Goal: Transaction & Acquisition: Purchase product/service

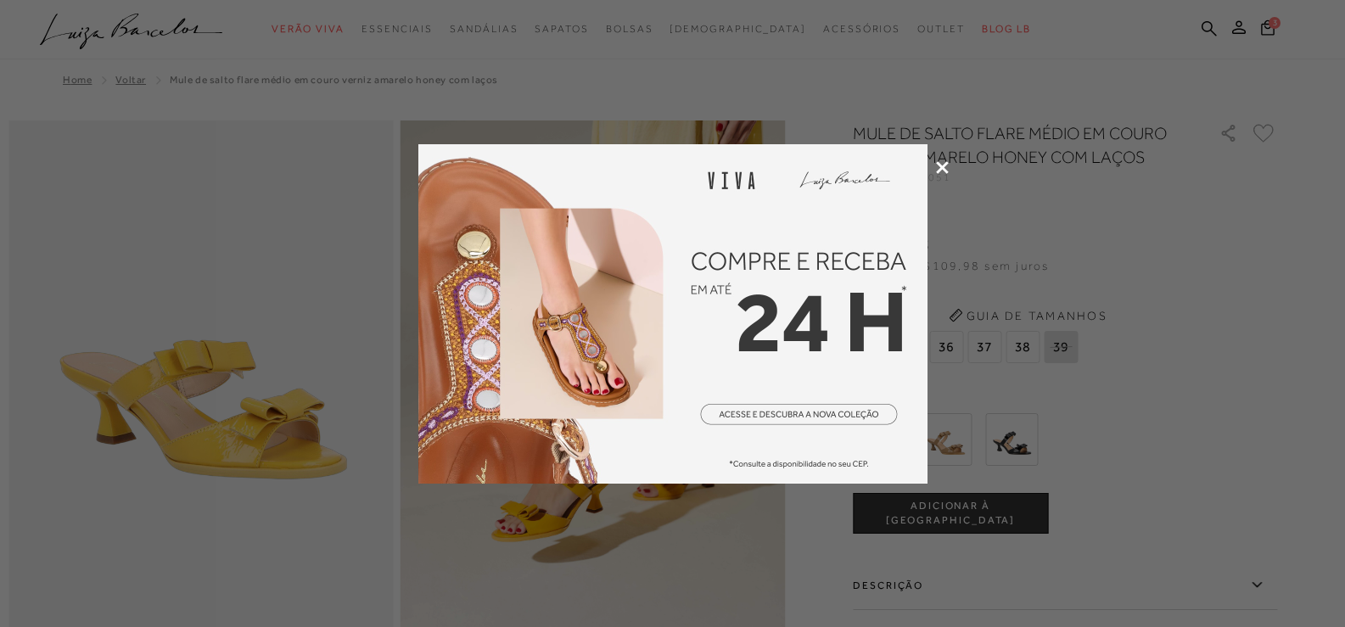
click at [939, 165] on icon at bounding box center [942, 167] width 13 height 13
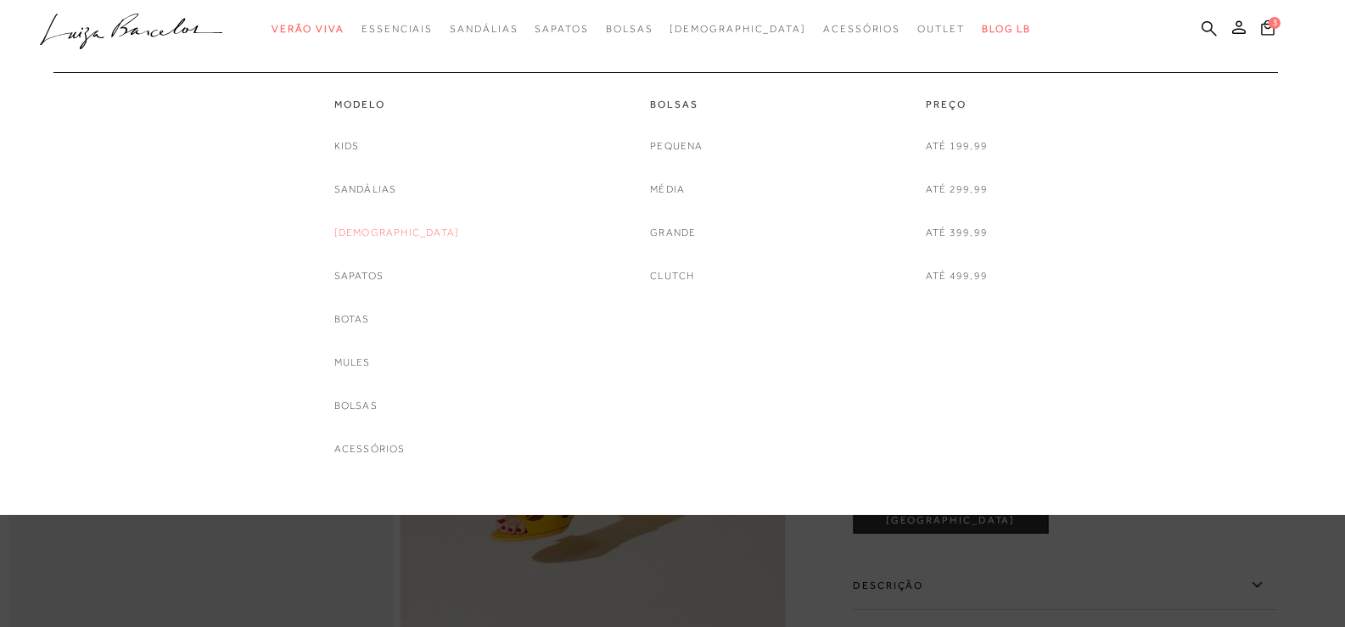
click at [391, 235] on link "[DEMOGRAPHIC_DATA]" at bounding box center [397, 233] width 126 height 18
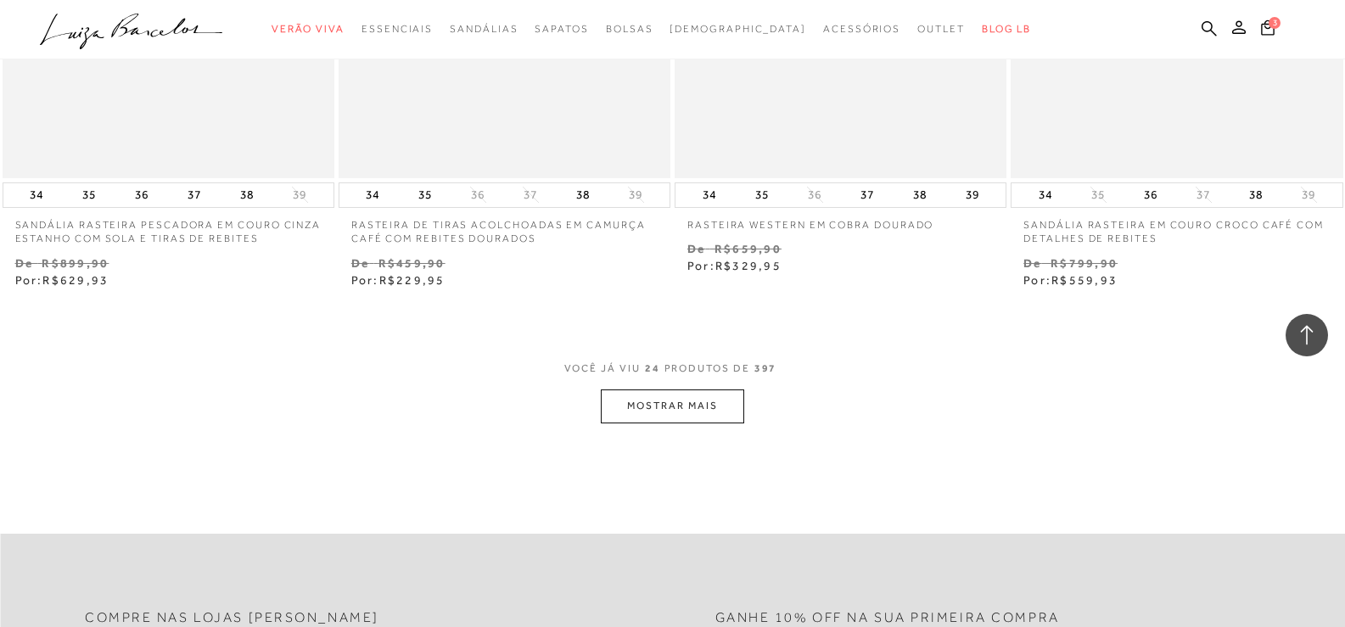
scroll to position [3622, 0]
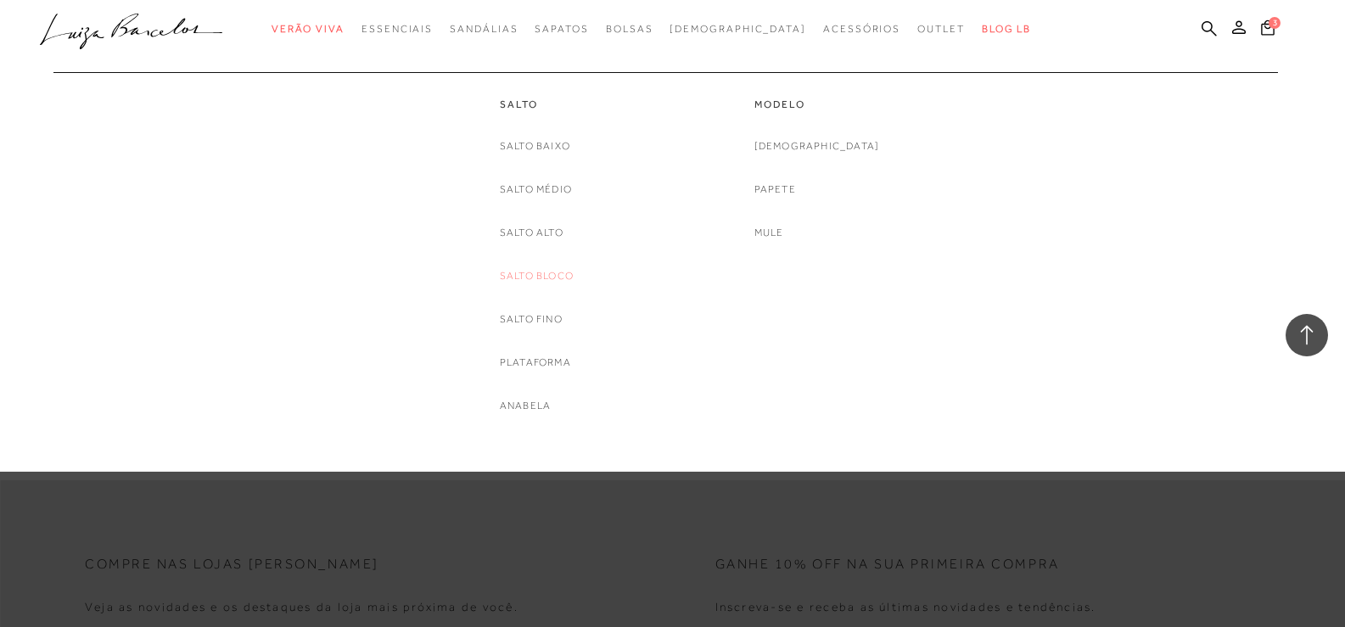
click at [562, 271] on link "Salto Bloco" at bounding box center [537, 276] width 74 height 18
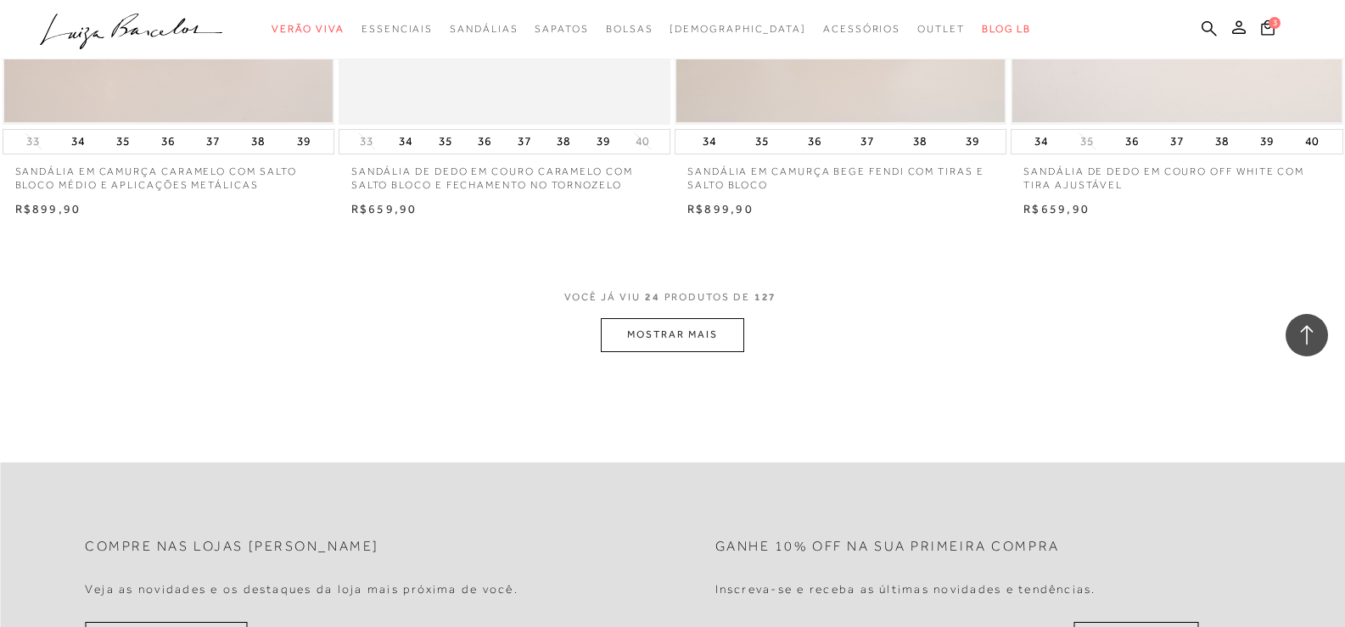
scroll to position [3763, 0]
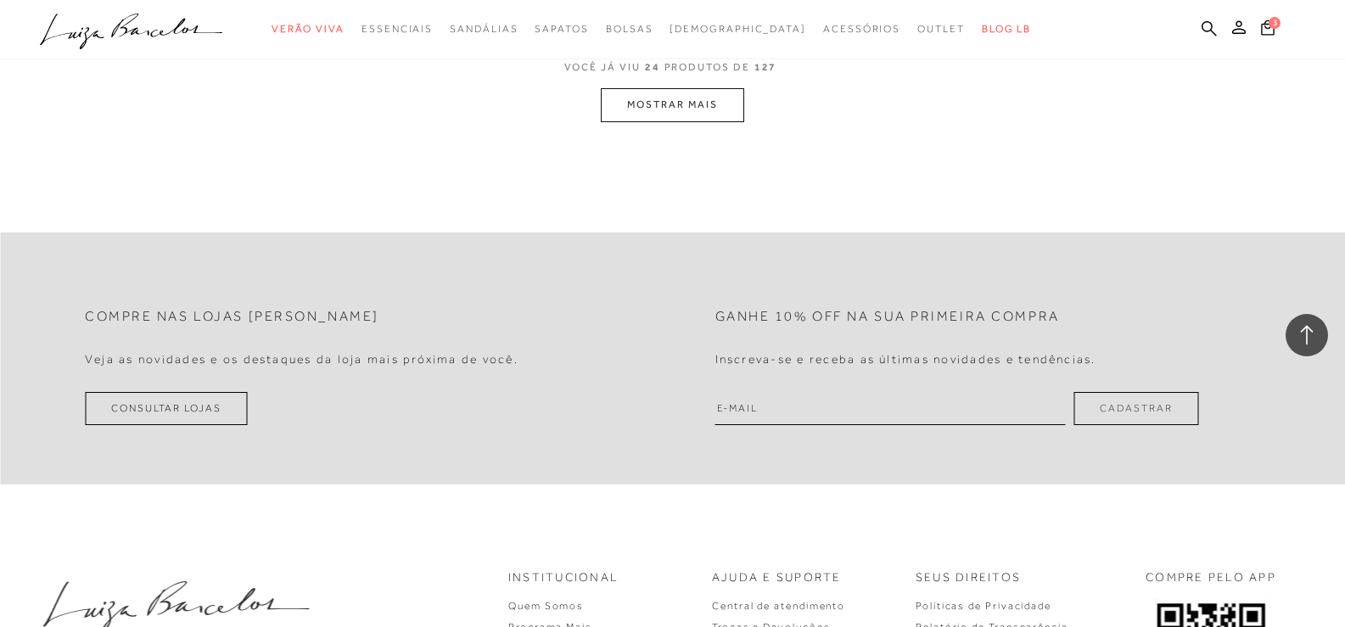
click at [687, 109] on button "MOSTRAR MAIS" at bounding box center [672, 104] width 143 height 33
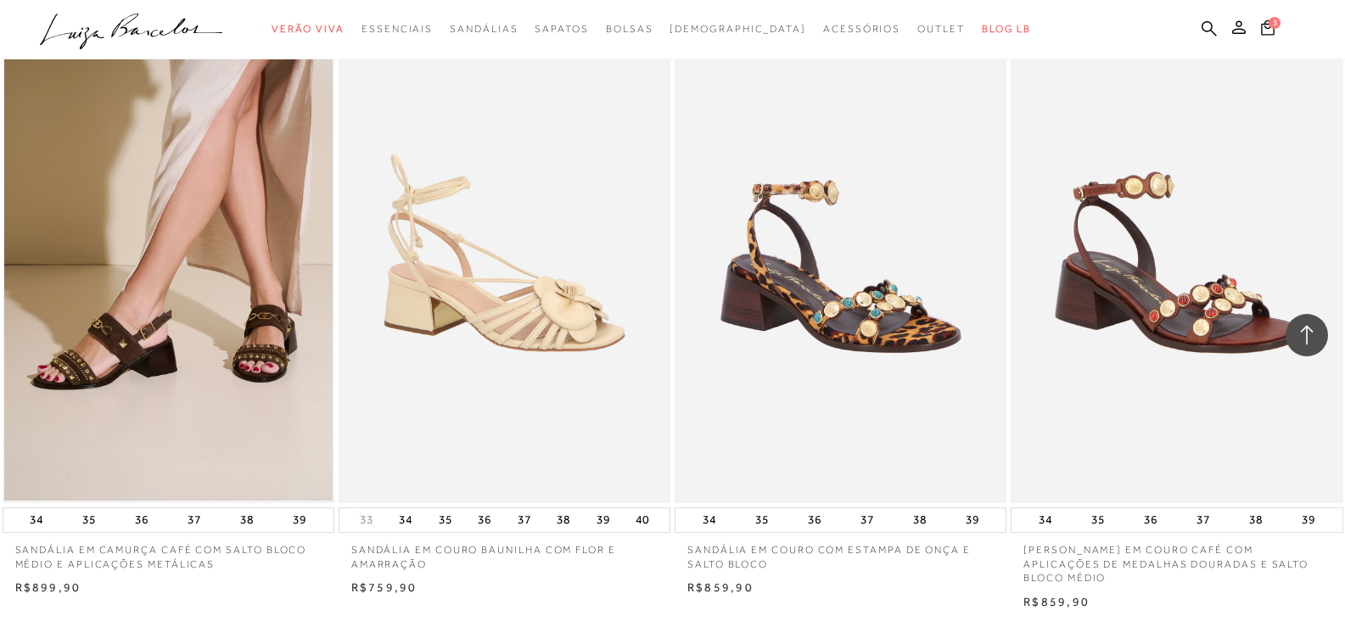
scroll to position [7413, 0]
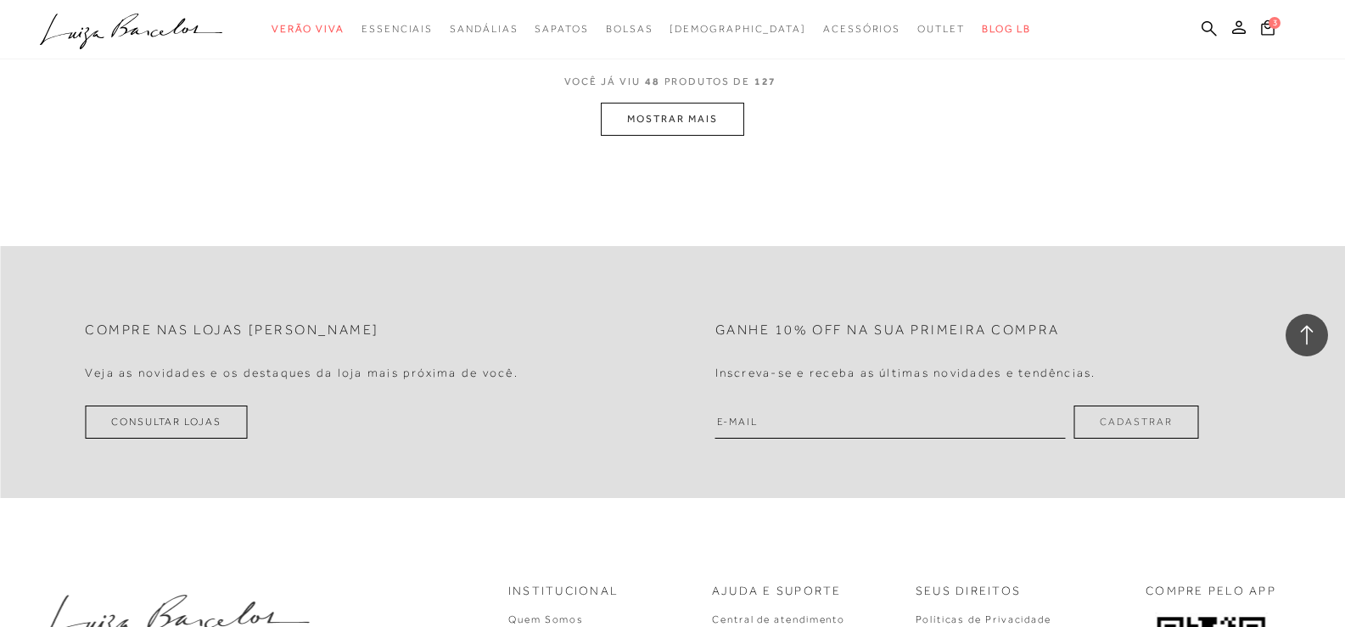
click at [670, 103] on button "MOSTRAR MAIS" at bounding box center [672, 119] width 143 height 33
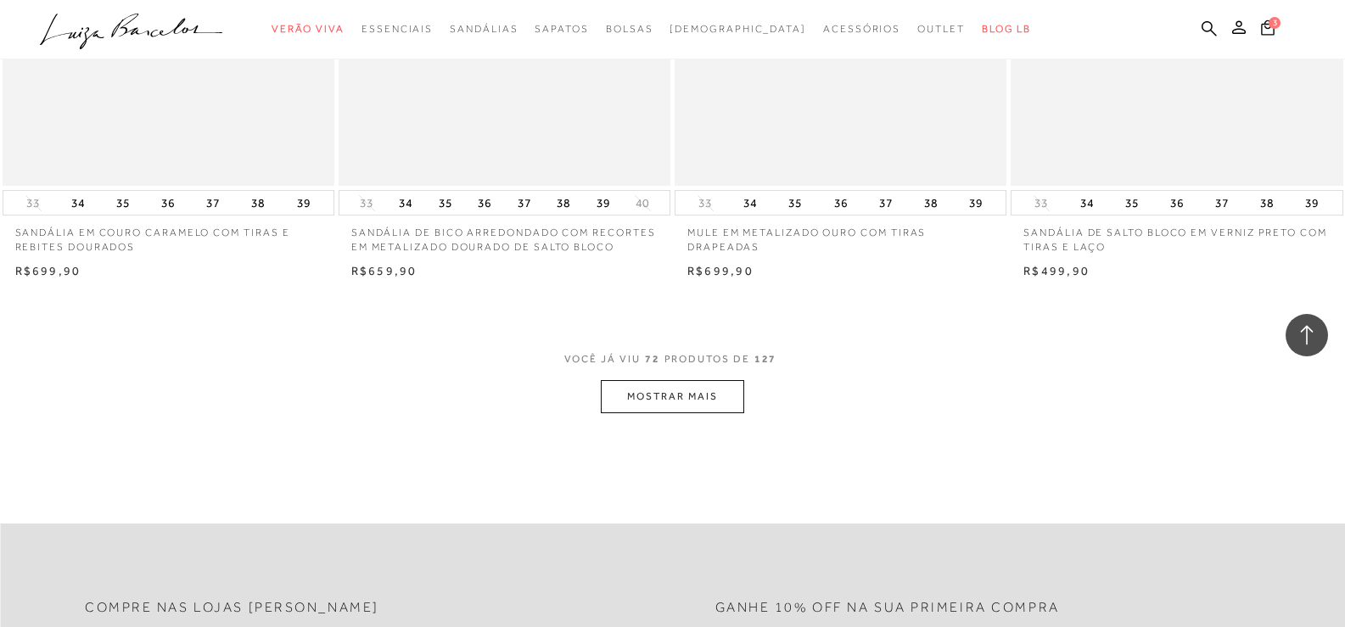
scroll to position [11063, 0]
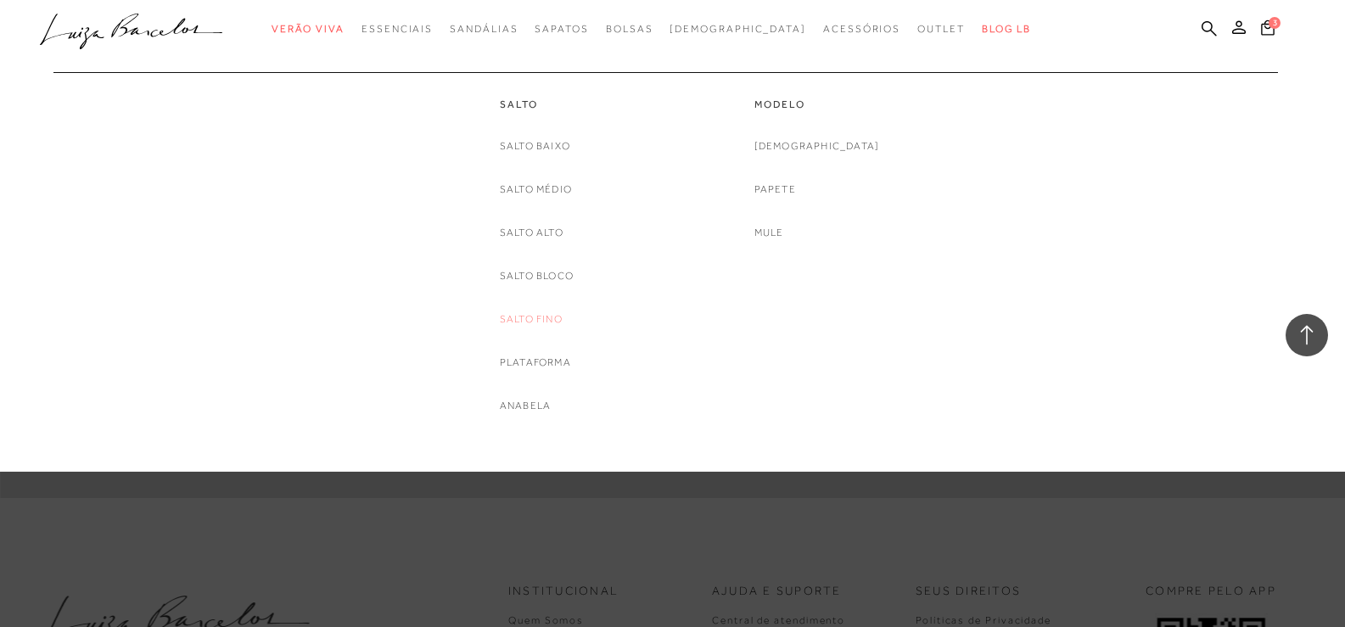
click at [537, 317] on link "Salto Fino" at bounding box center [531, 319] width 63 height 18
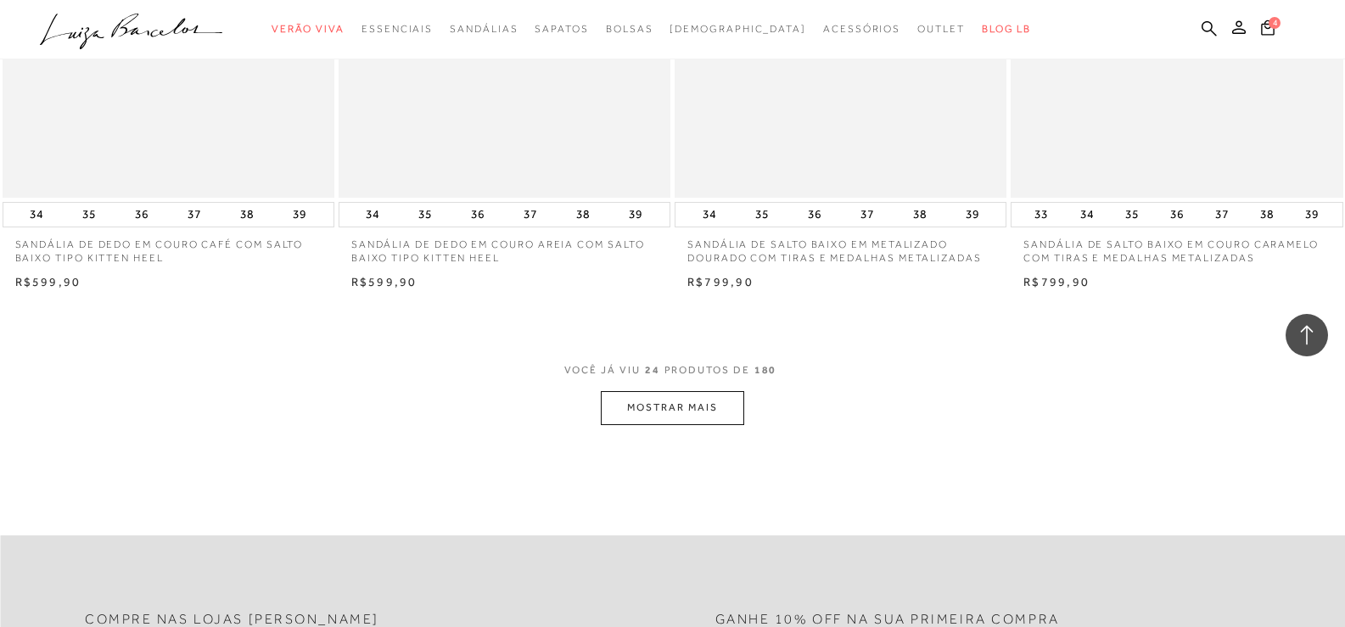
scroll to position [3520, 0]
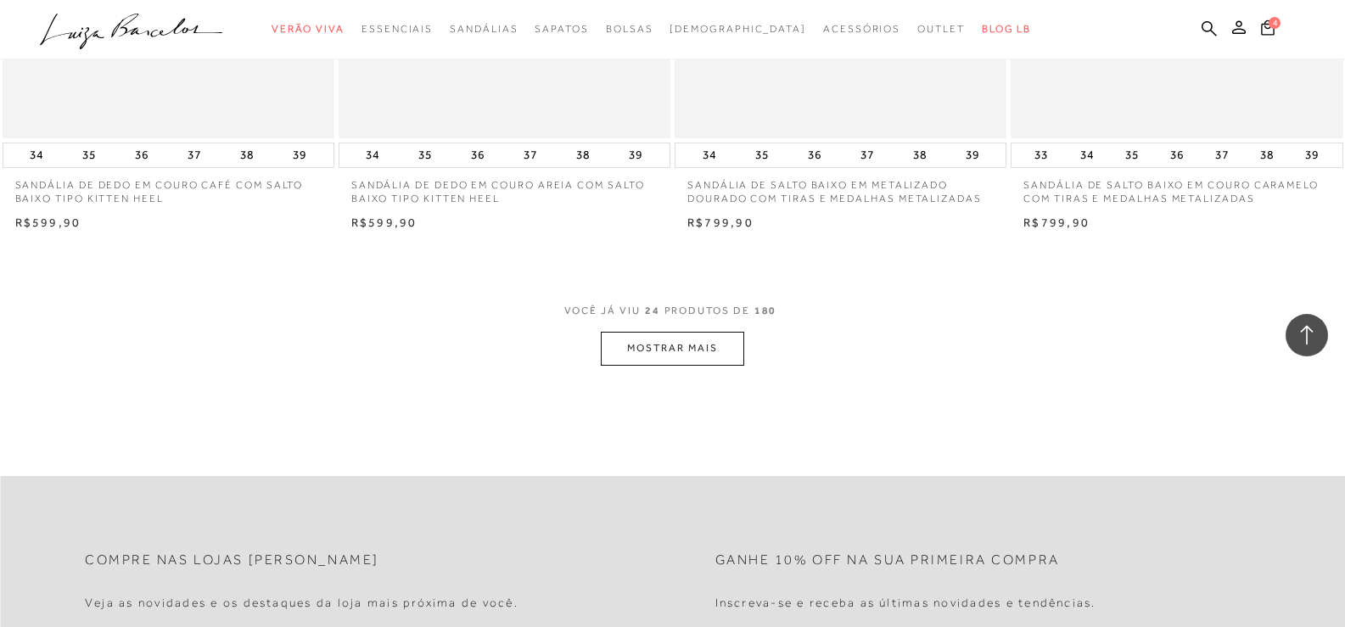
click at [670, 334] on button "MOSTRAR MAIS" at bounding box center [672, 348] width 143 height 33
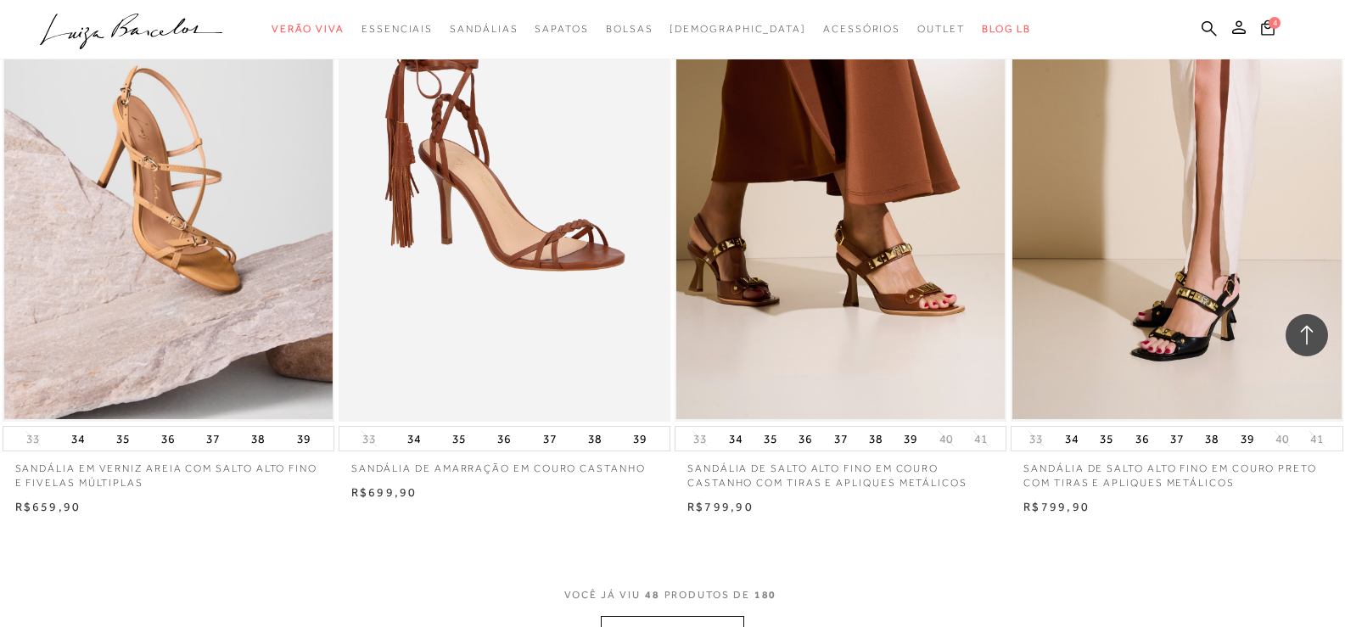
scroll to position [7140, 0]
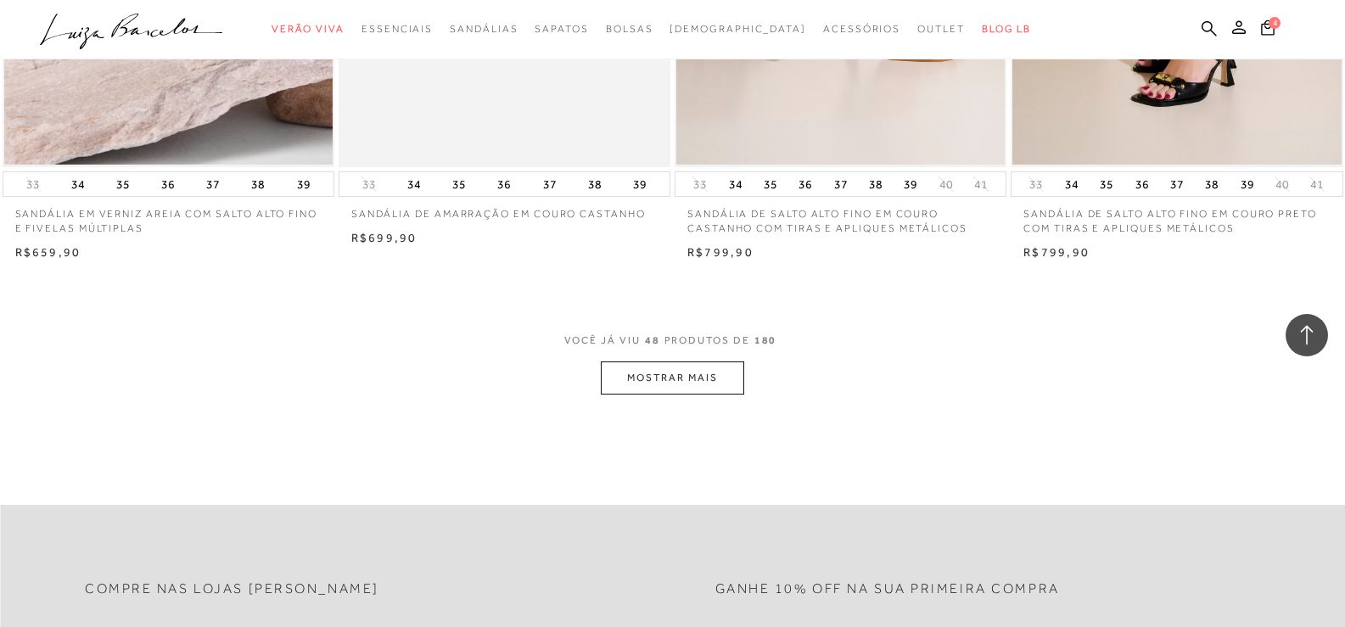
click at [679, 378] on button "MOSTRAR MAIS" at bounding box center [672, 377] width 143 height 33
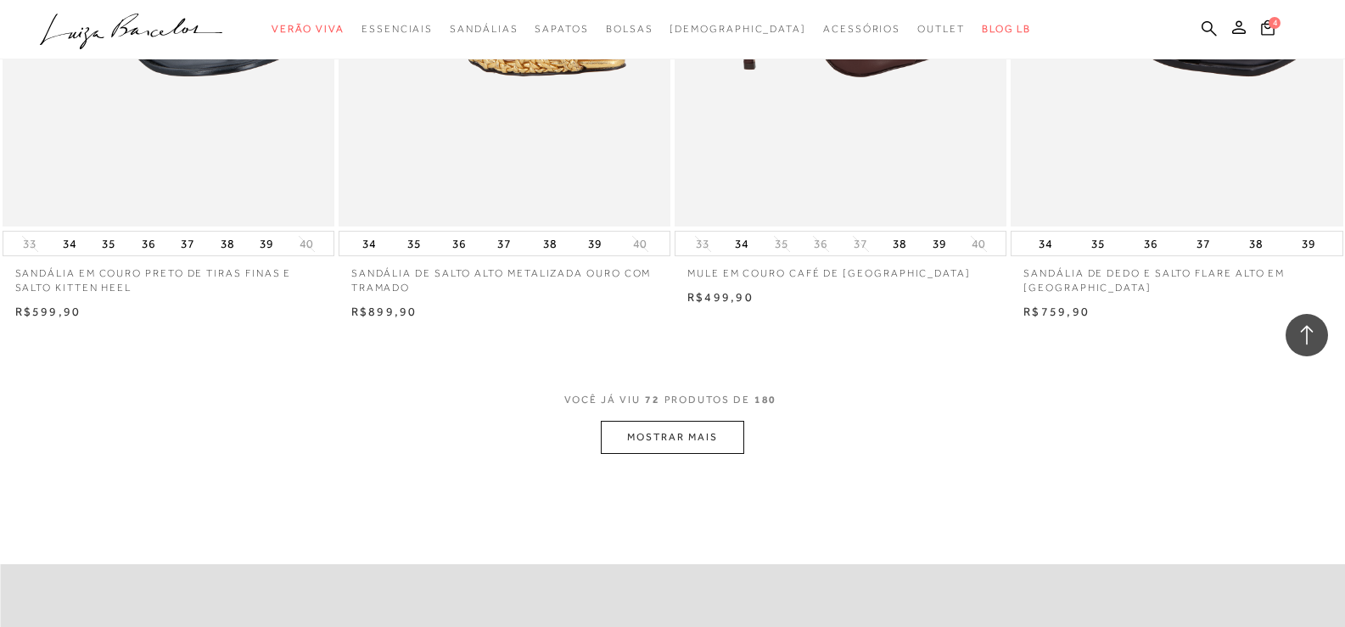
scroll to position [10867, 0]
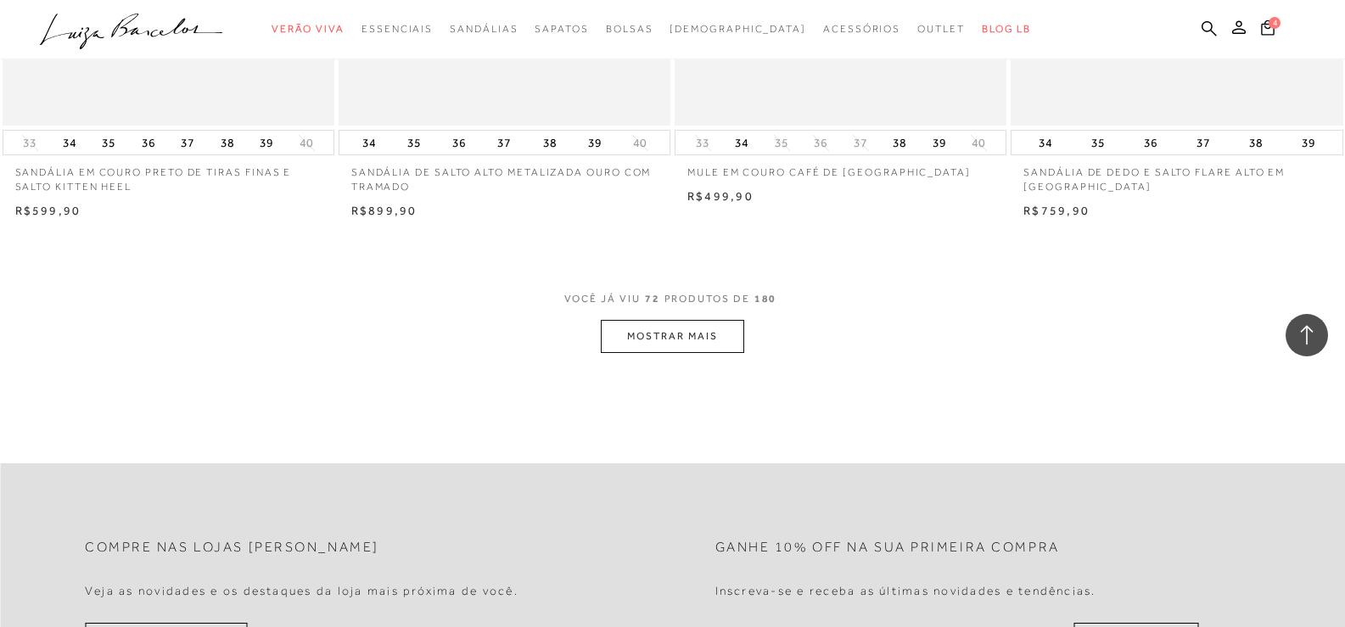
click at [696, 336] on button "MOSTRAR MAIS" at bounding box center [672, 336] width 143 height 33
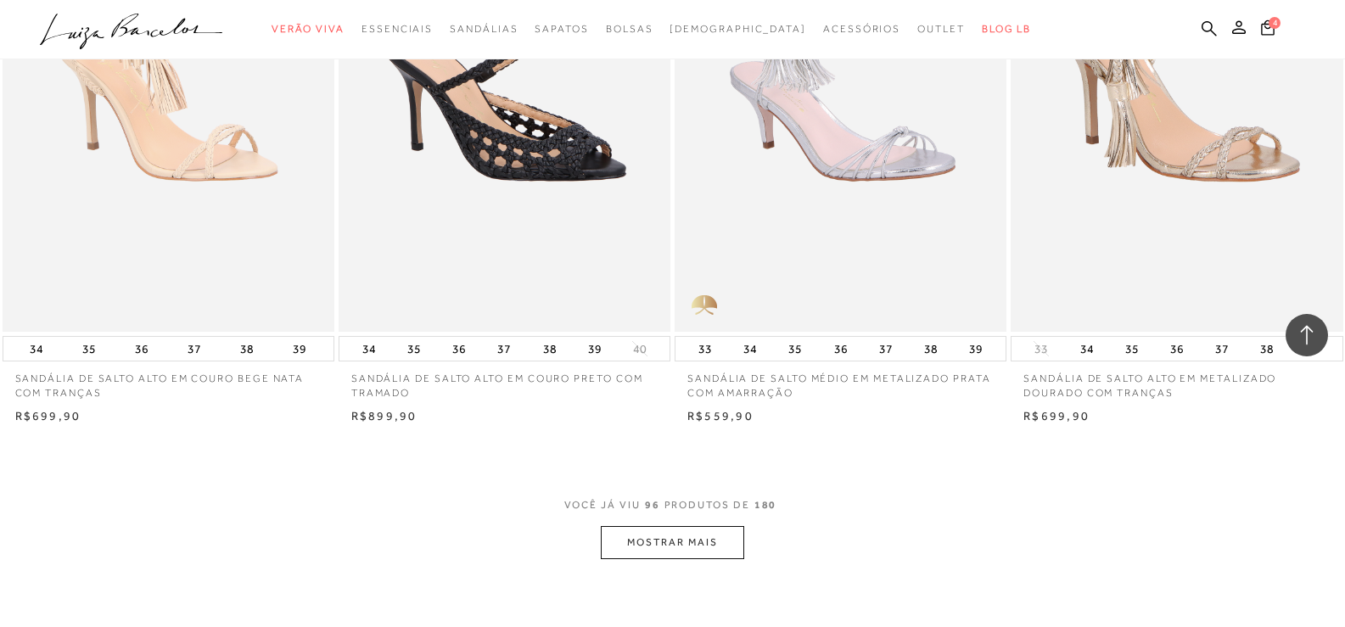
scroll to position [14520, 0]
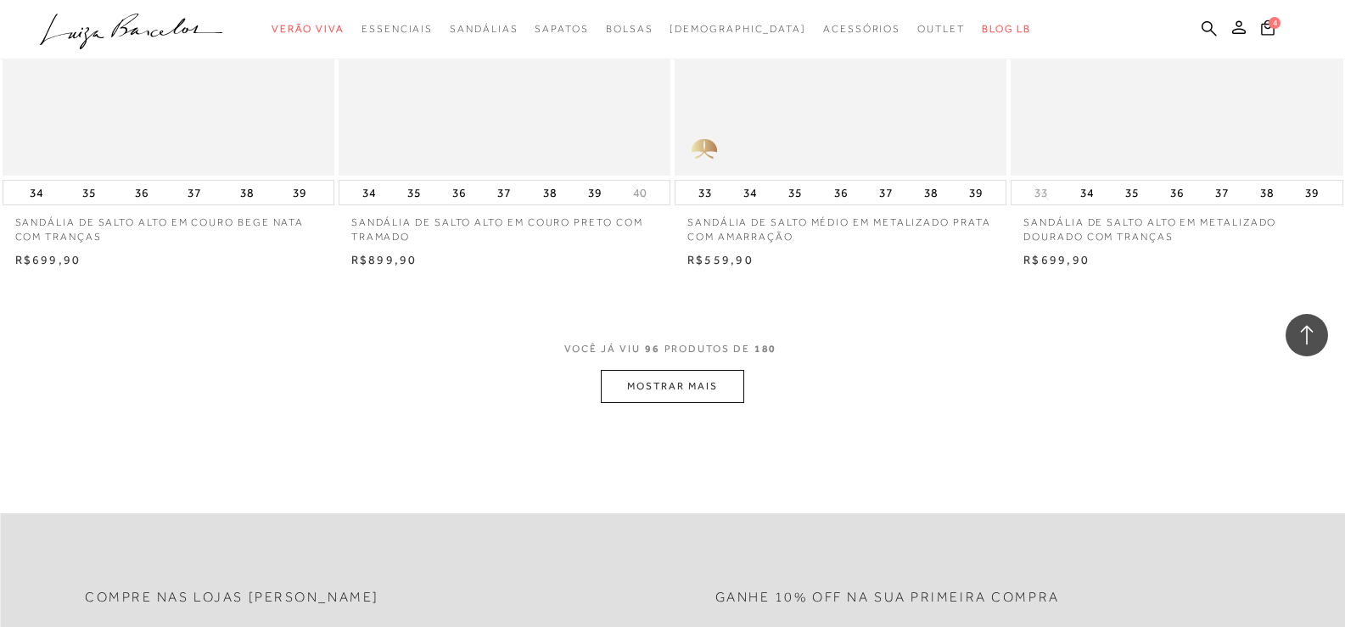
drag, startPoint x: 677, startPoint y: 391, endPoint x: 639, endPoint y: 408, distance: 41.8
click at [675, 389] on button "MOSTRAR MAIS" at bounding box center [672, 386] width 143 height 33
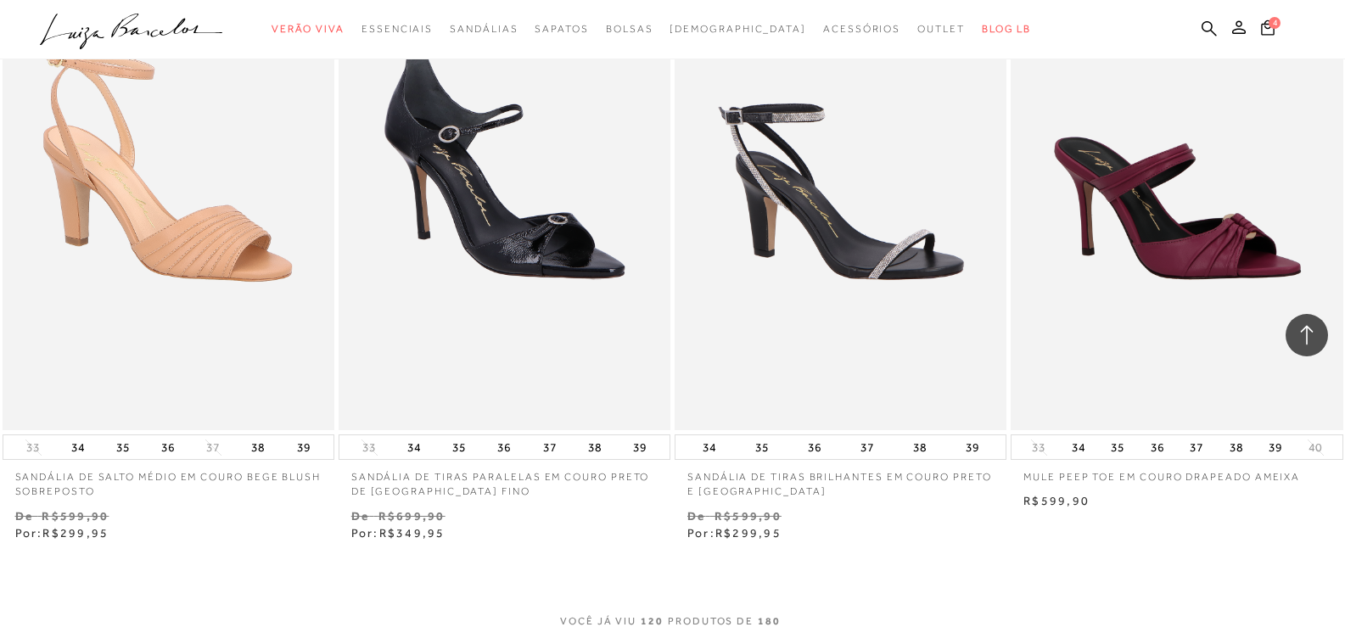
scroll to position [18216, 0]
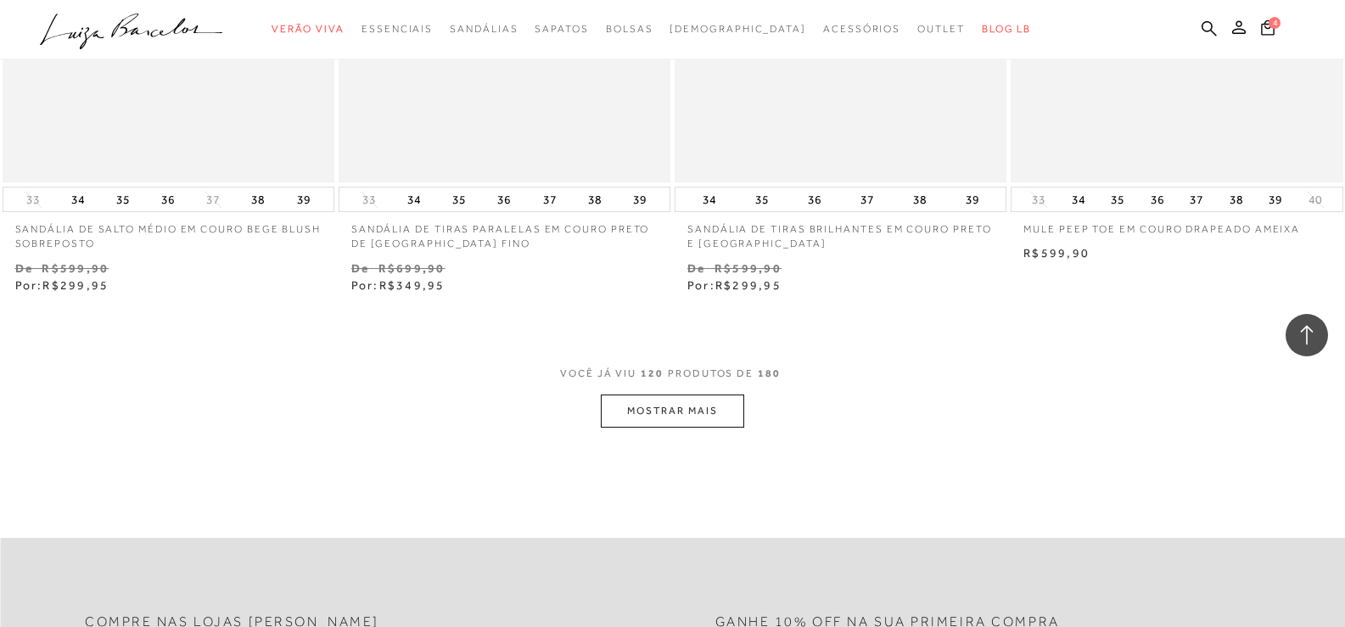
click at [681, 407] on button "MOSTRAR MAIS" at bounding box center [672, 410] width 143 height 33
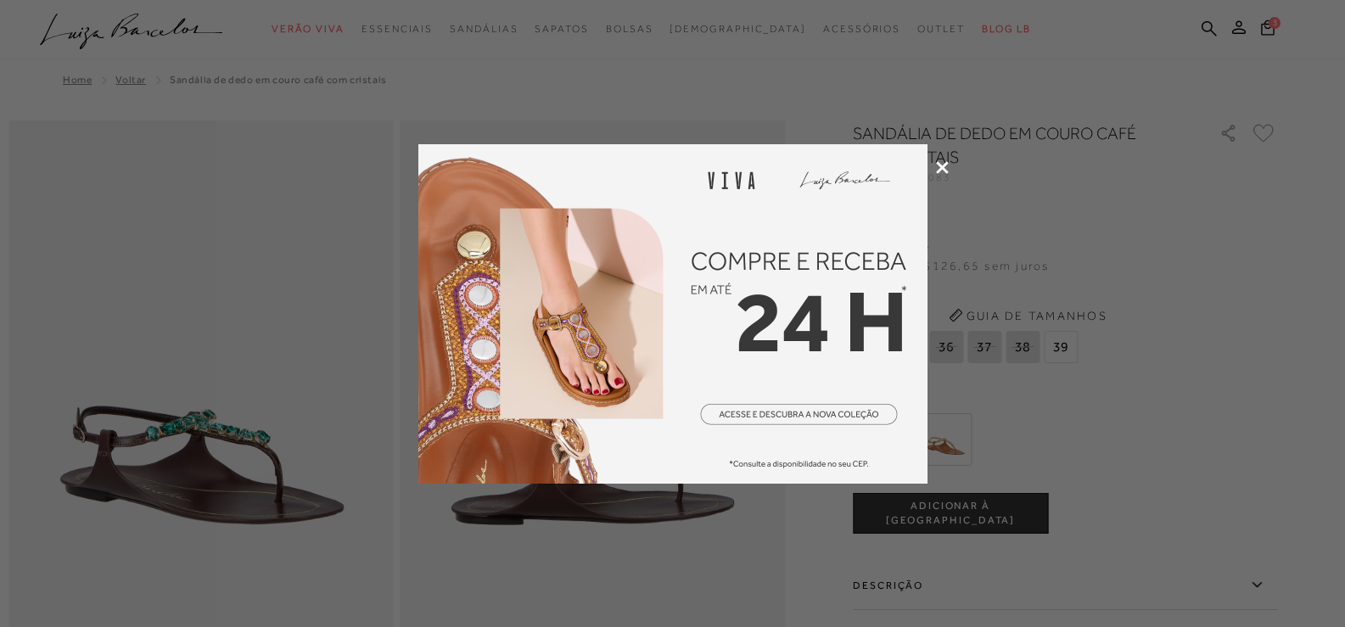
click at [942, 168] on icon at bounding box center [942, 167] width 13 height 13
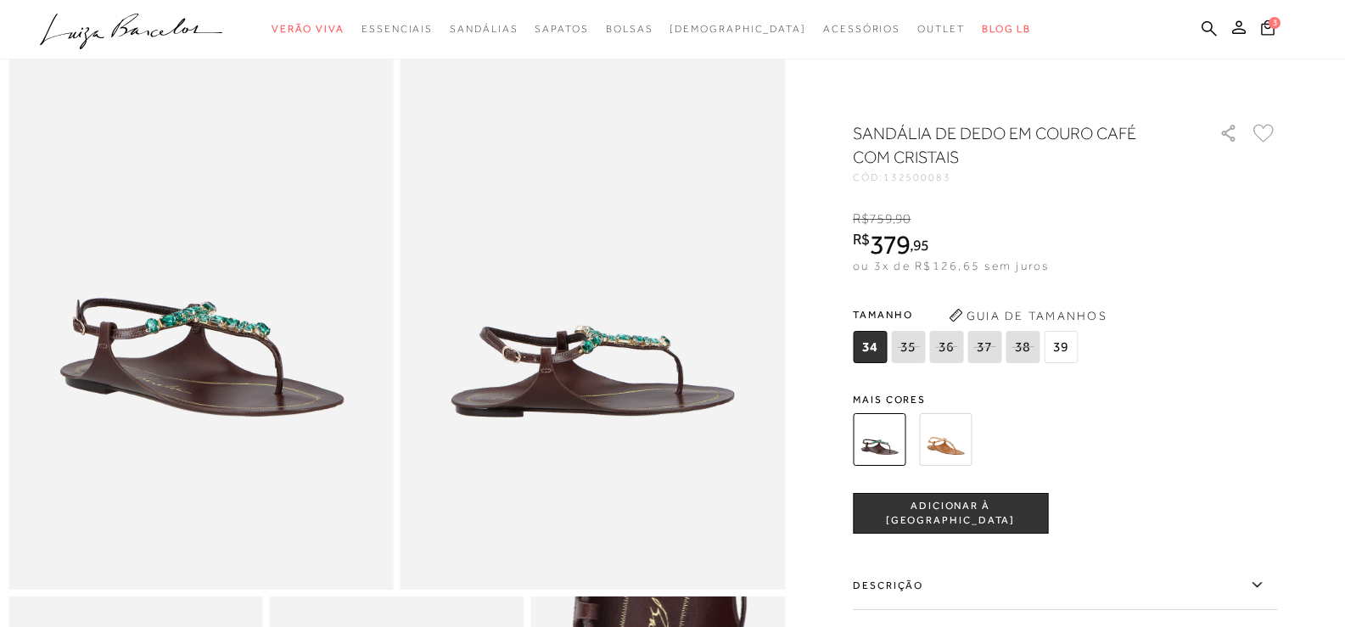
scroll to position [102, 0]
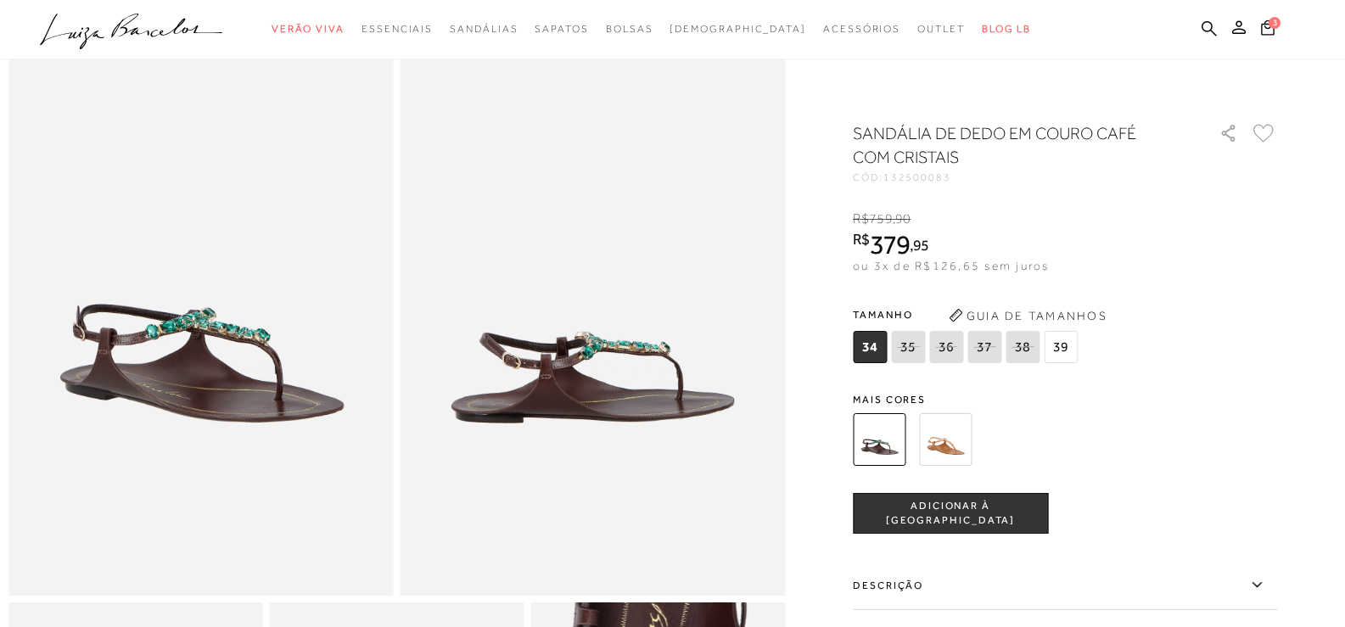
click at [954, 439] on img at bounding box center [945, 439] width 53 height 53
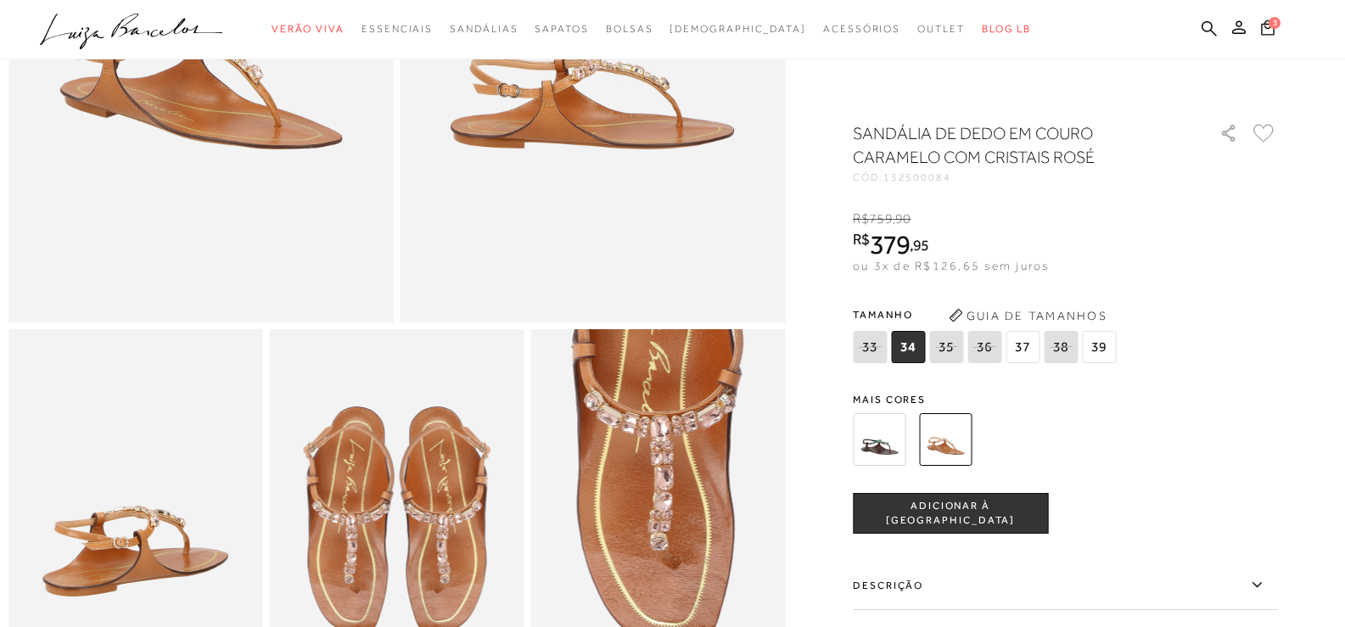
scroll to position [358, 0]
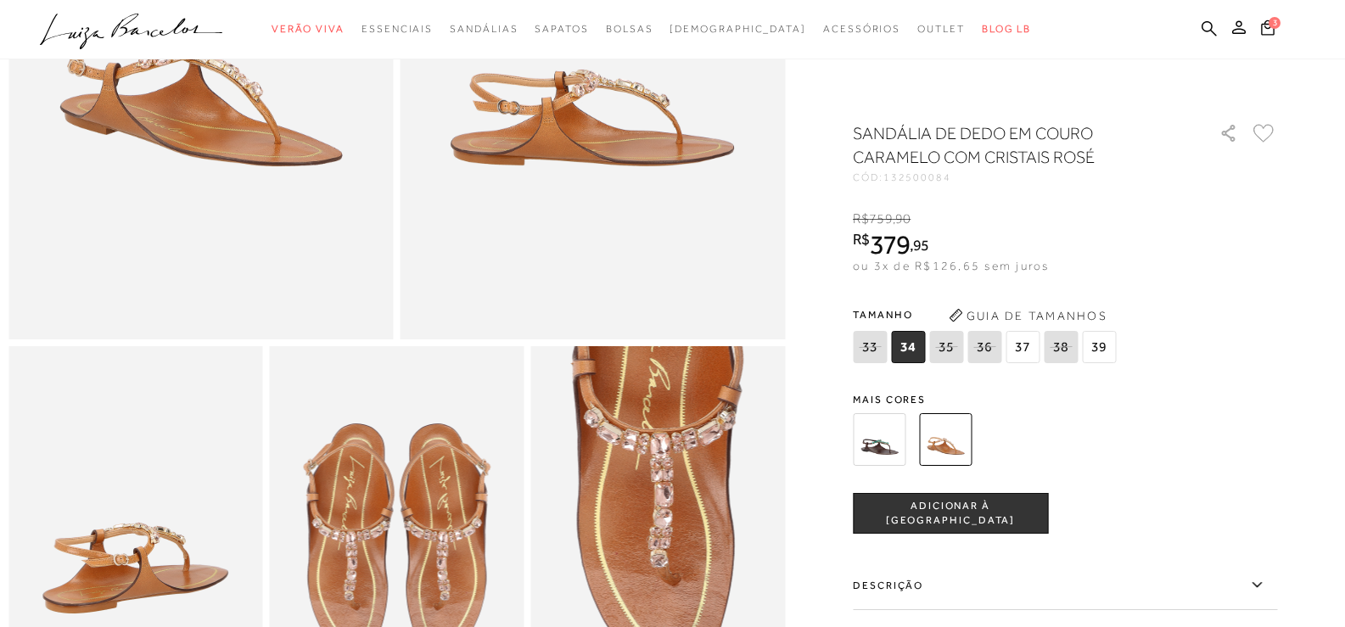
click at [1025, 345] on span "37" at bounding box center [1022, 347] width 34 height 32
click at [960, 517] on span "ADICIONAR À SACOLA" at bounding box center [949, 514] width 193 height 30
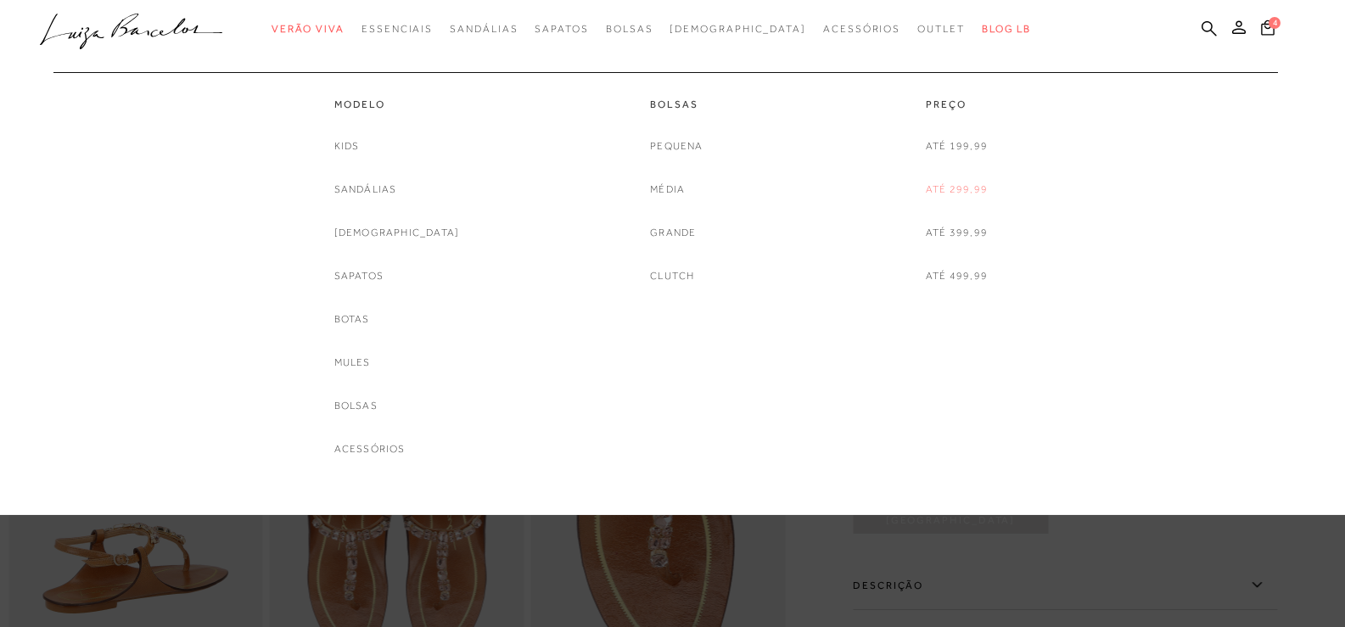
click at [970, 187] on link "Até 299,99" at bounding box center [956, 190] width 62 height 18
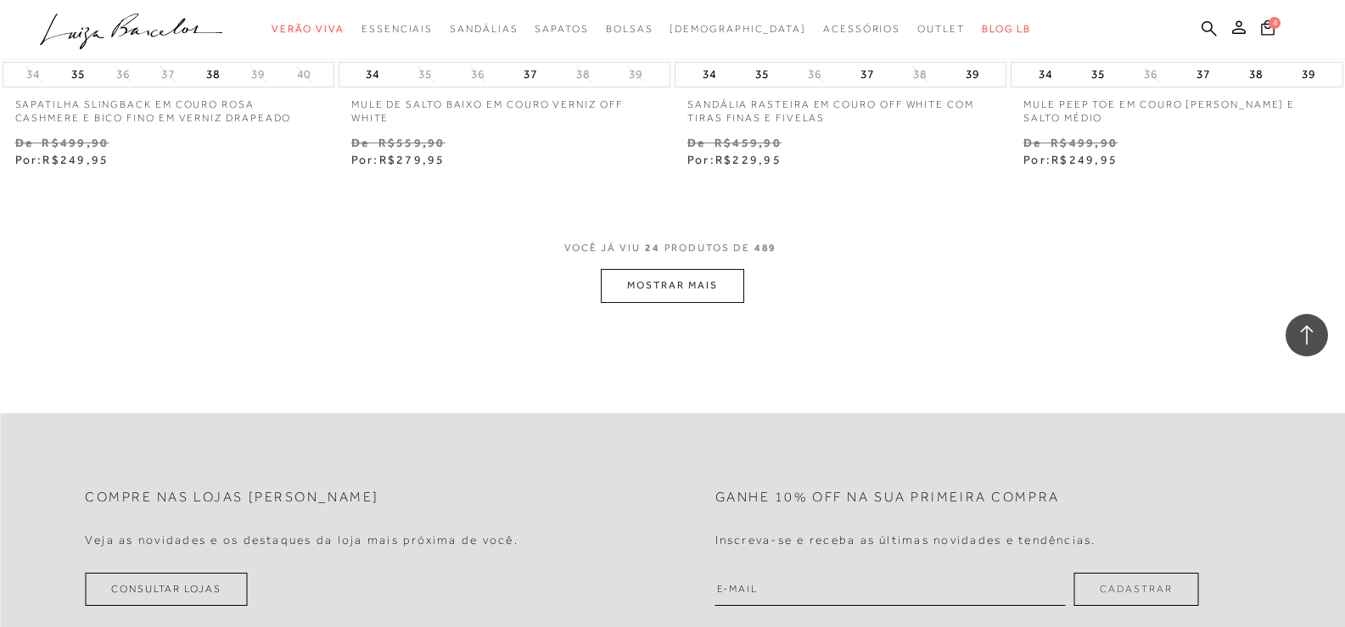
scroll to position [3696, 0]
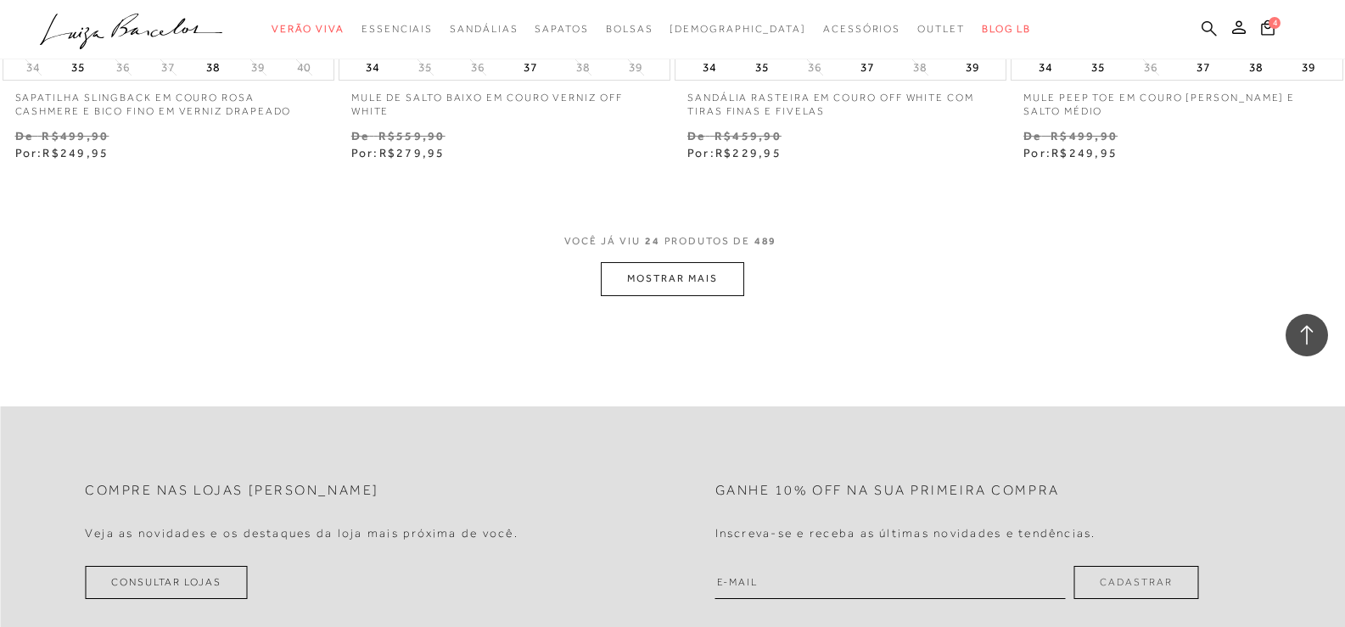
click at [1212, 28] on icon at bounding box center [1208, 28] width 15 height 16
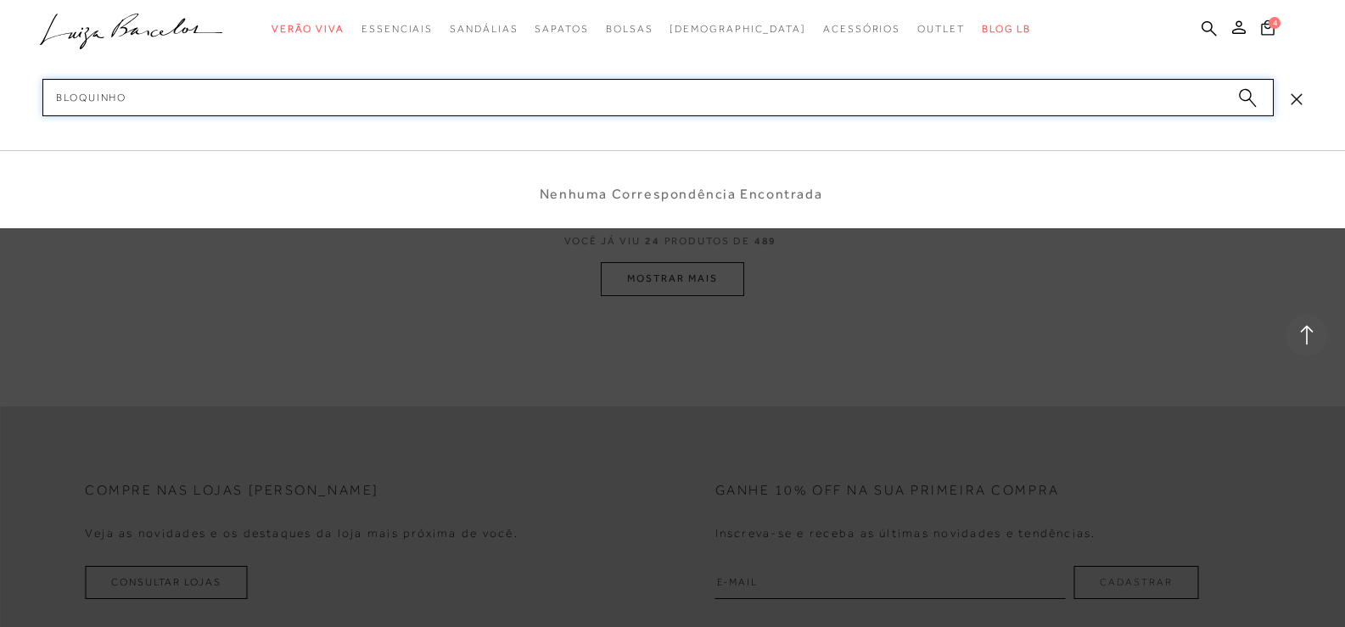
type input "bloquinho"
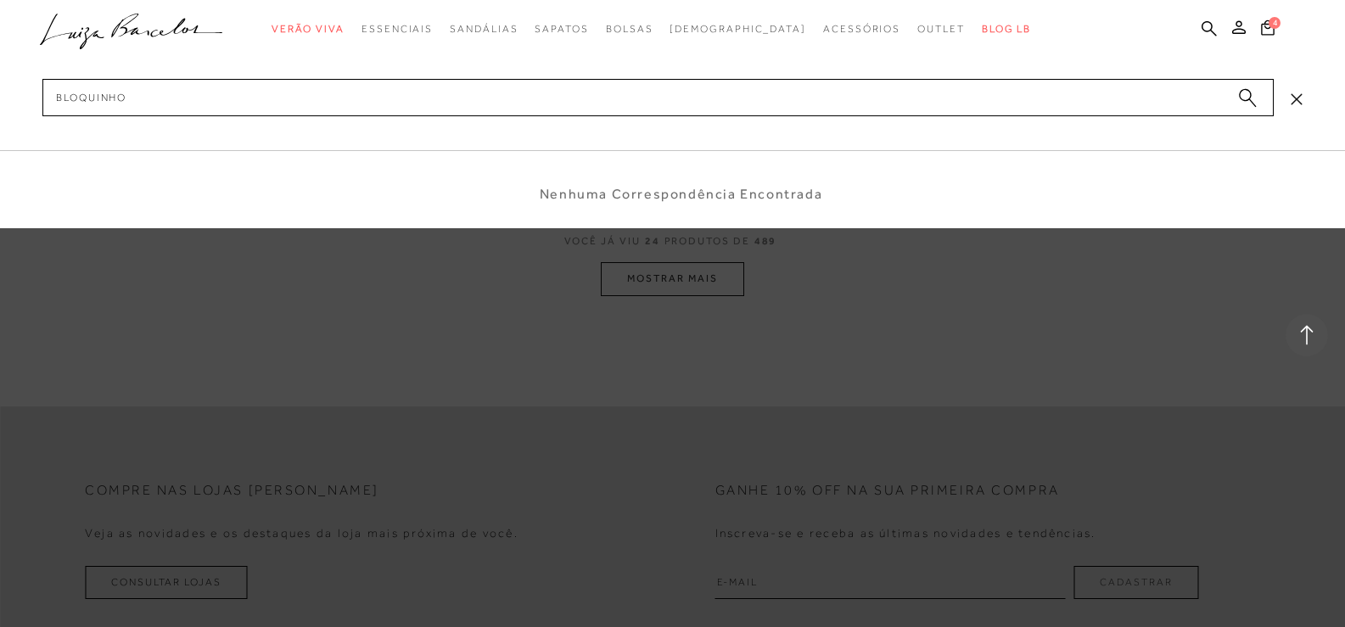
click at [1244, 94] on circle "submit" at bounding box center [1245, 95] width 12 height 12
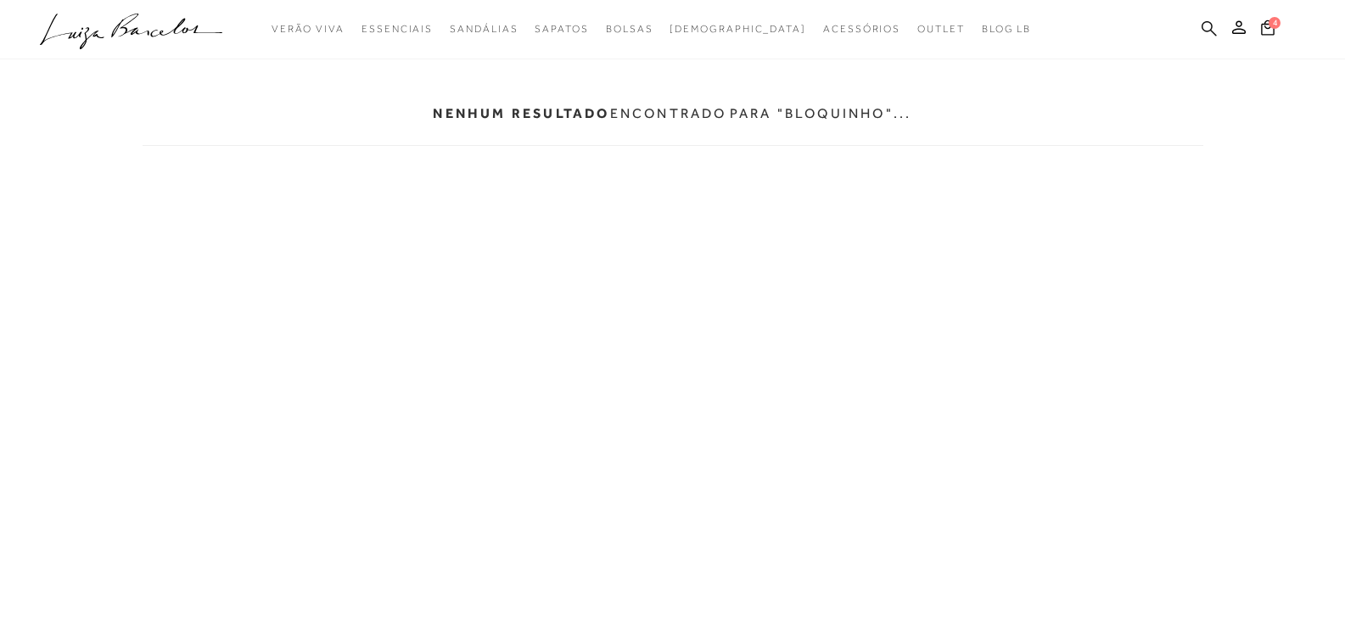
click at [1211, 20] on link at bounding box center [1208, 30] width 15 height 21
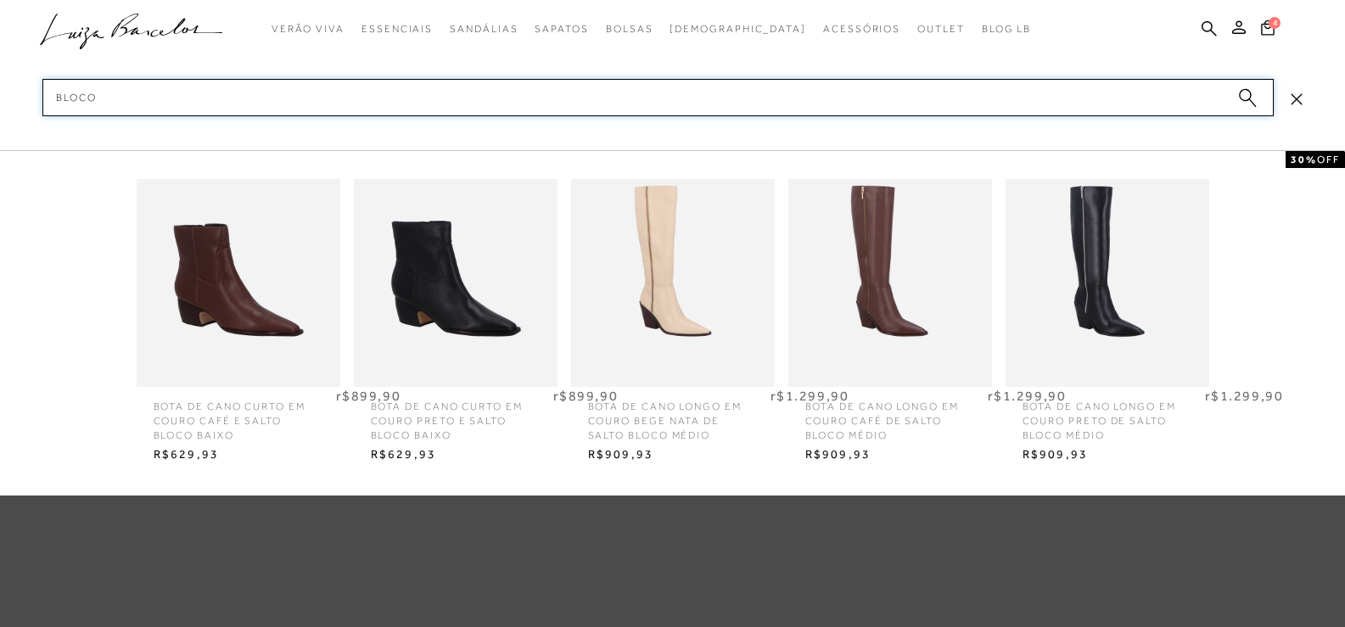
type input "bloco"
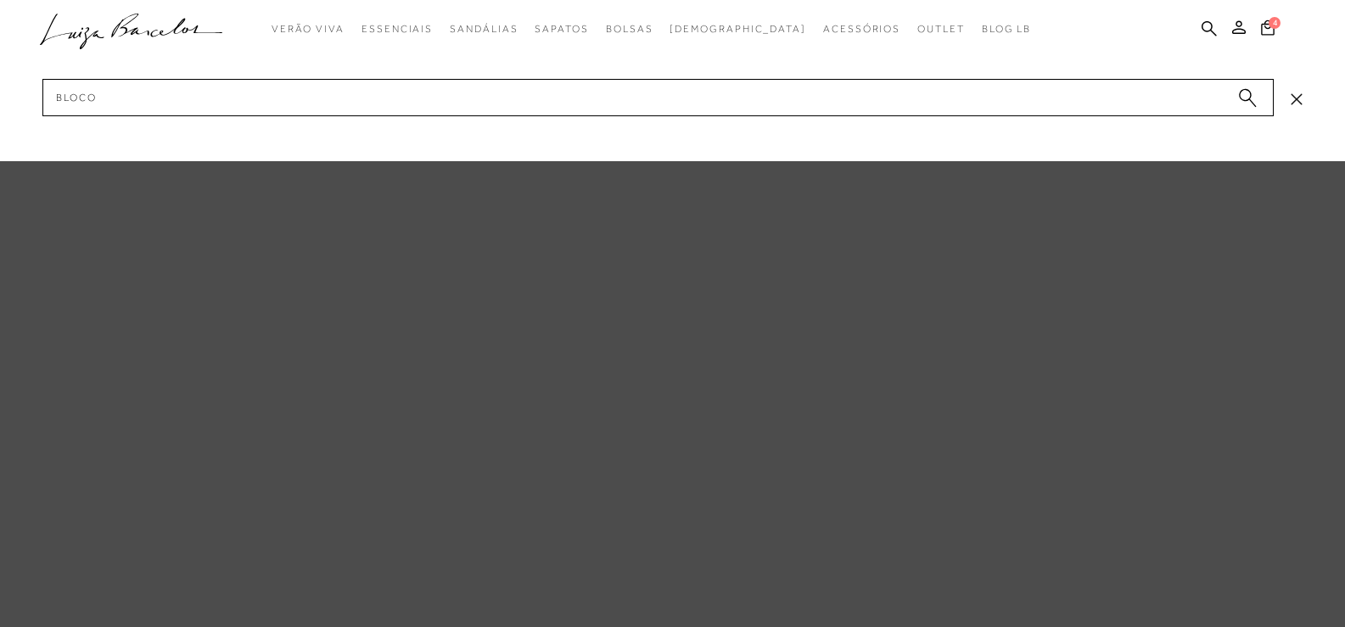
click at [1244, 98] on circle "submit" at bounding box center [1245, 95] width 12 height 12
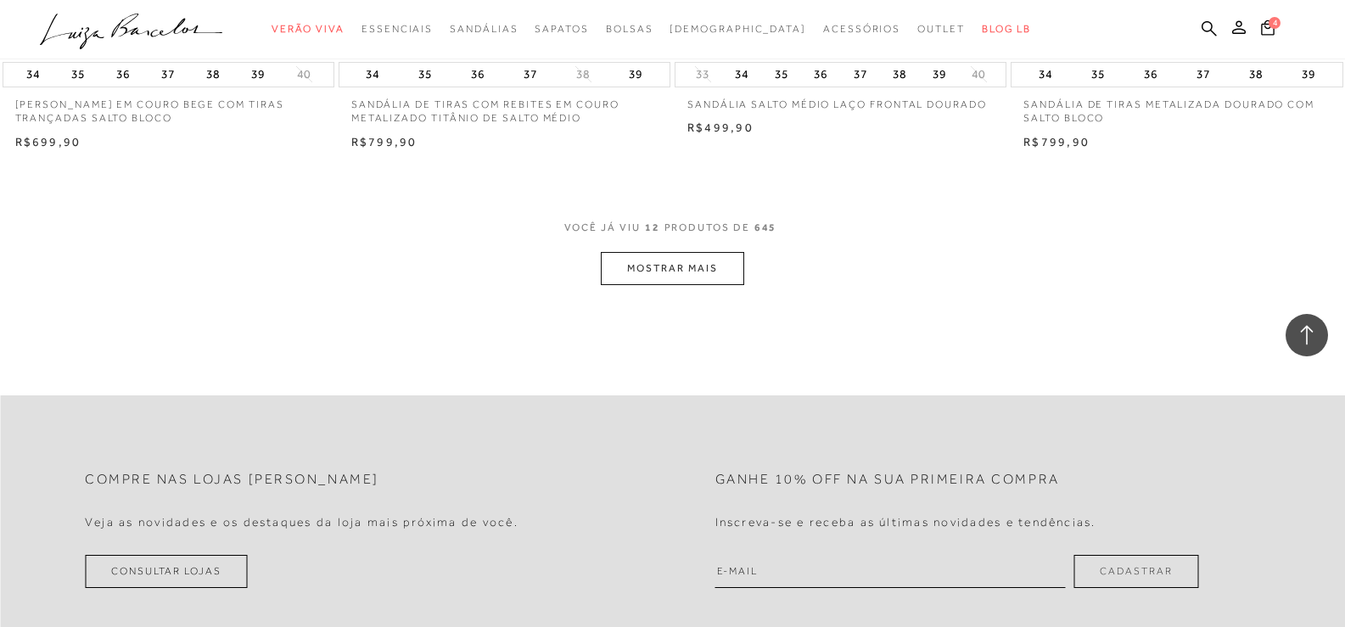
scroll to position [1780, 0]
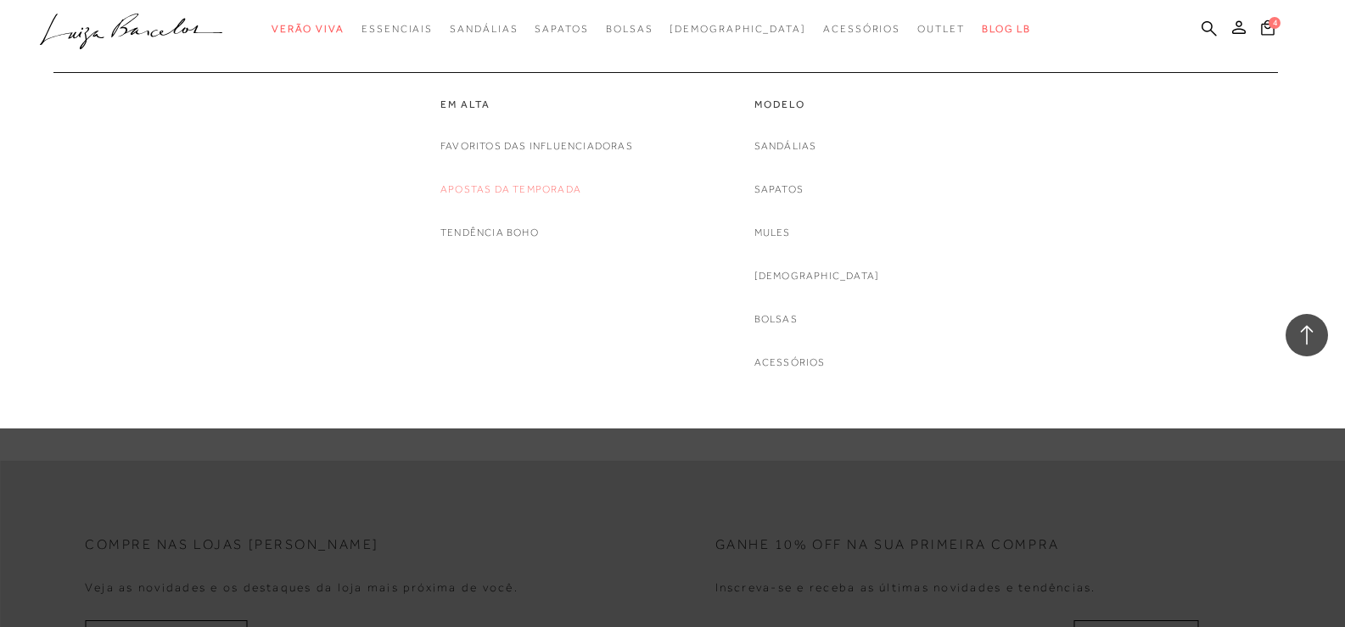
click at [556, 190] on link "Apostas da Temporada" at bounding box center [510, 190] width 141 height 18
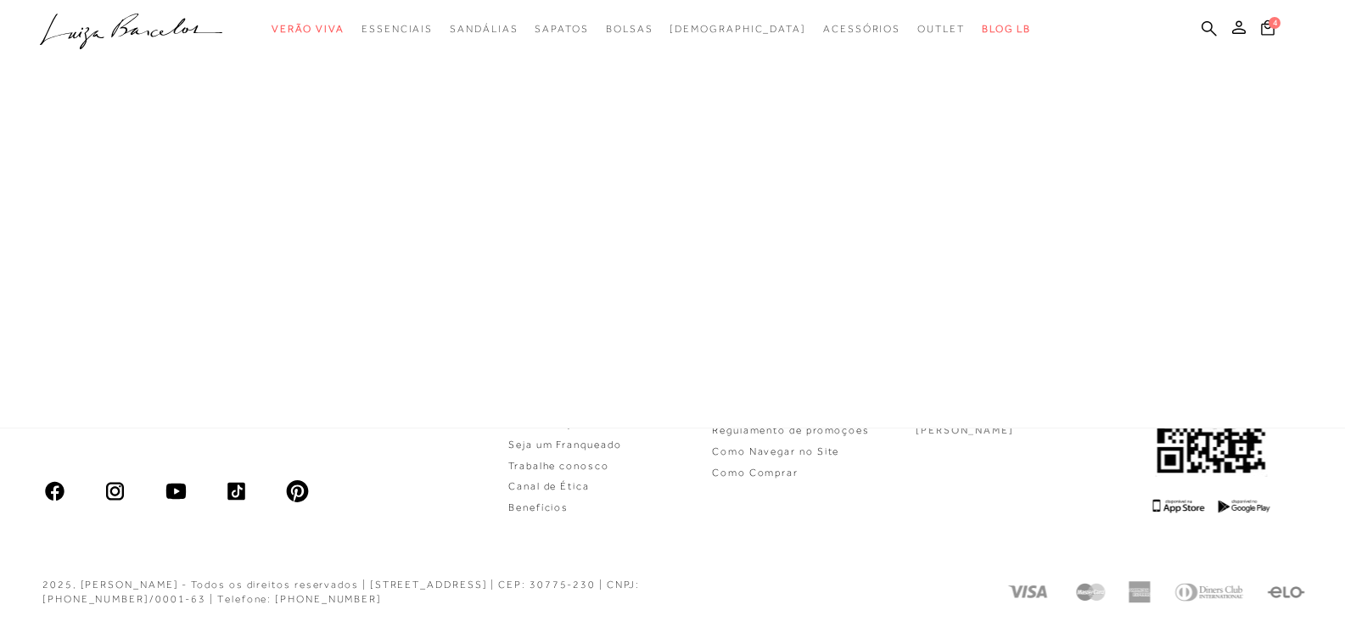
scroll to position [906, 0]
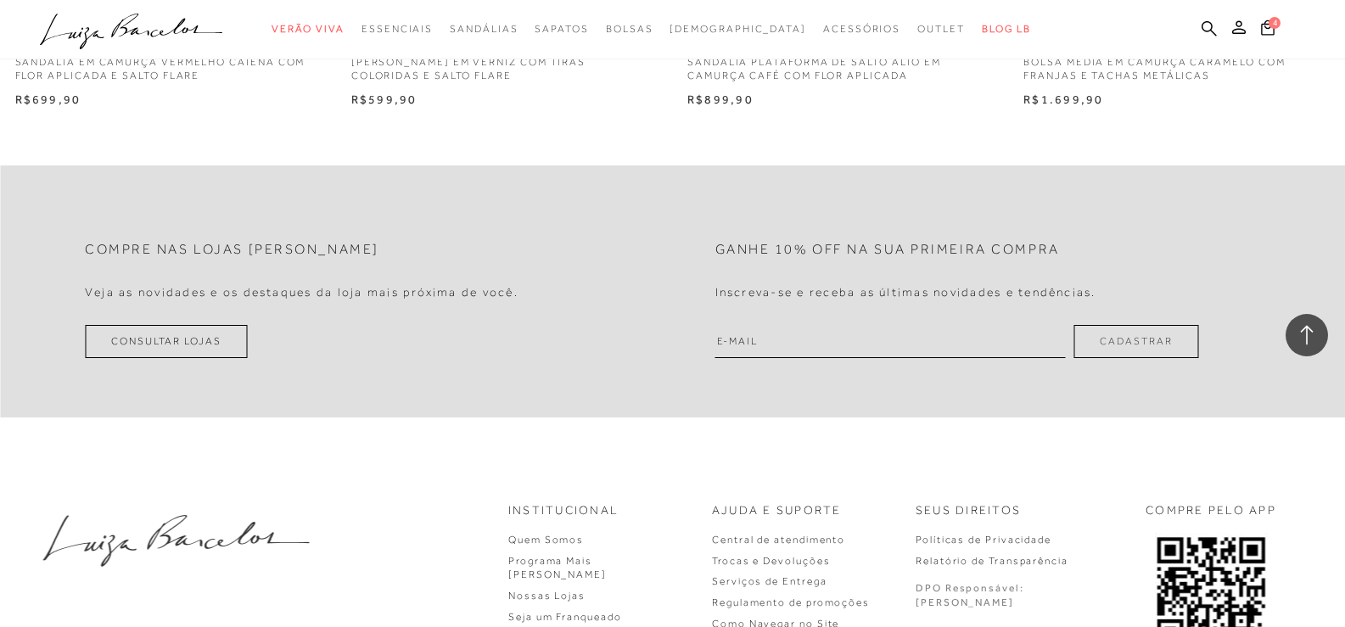
scroll to position [2458, 0]
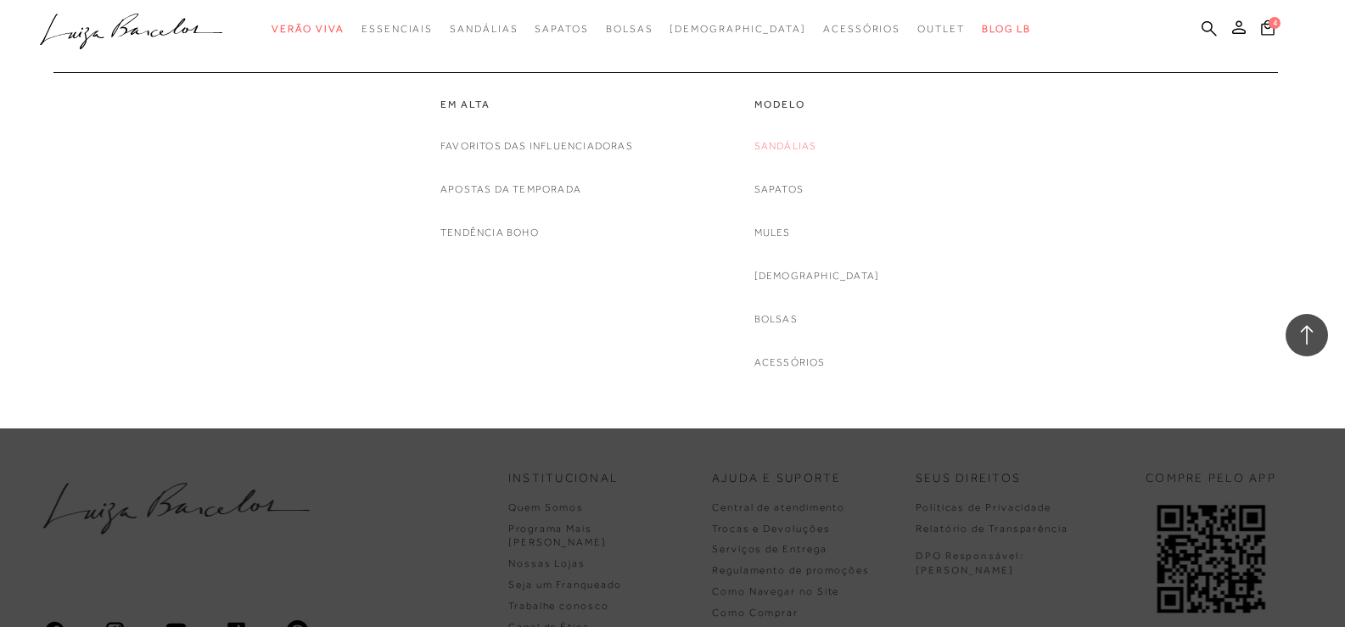
click at [817, 150] on link "Sandálias" at bounding box center [785, 146] width 63 height 18
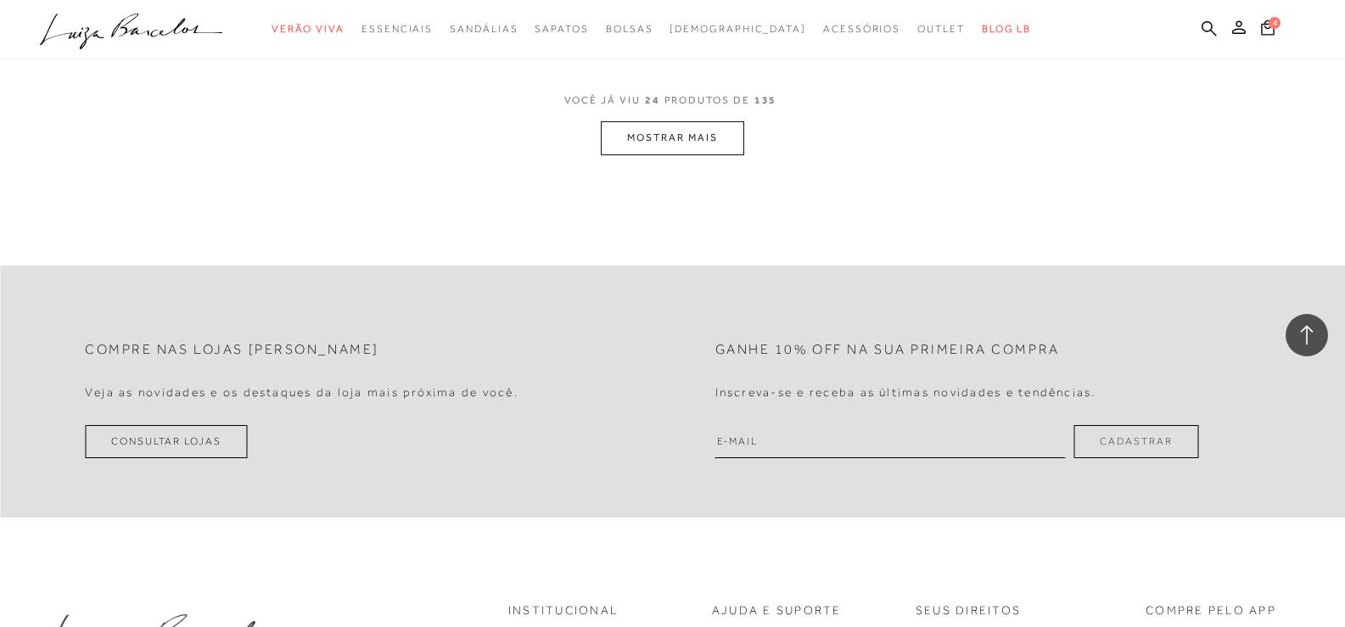
scroll to position [3737, 0]
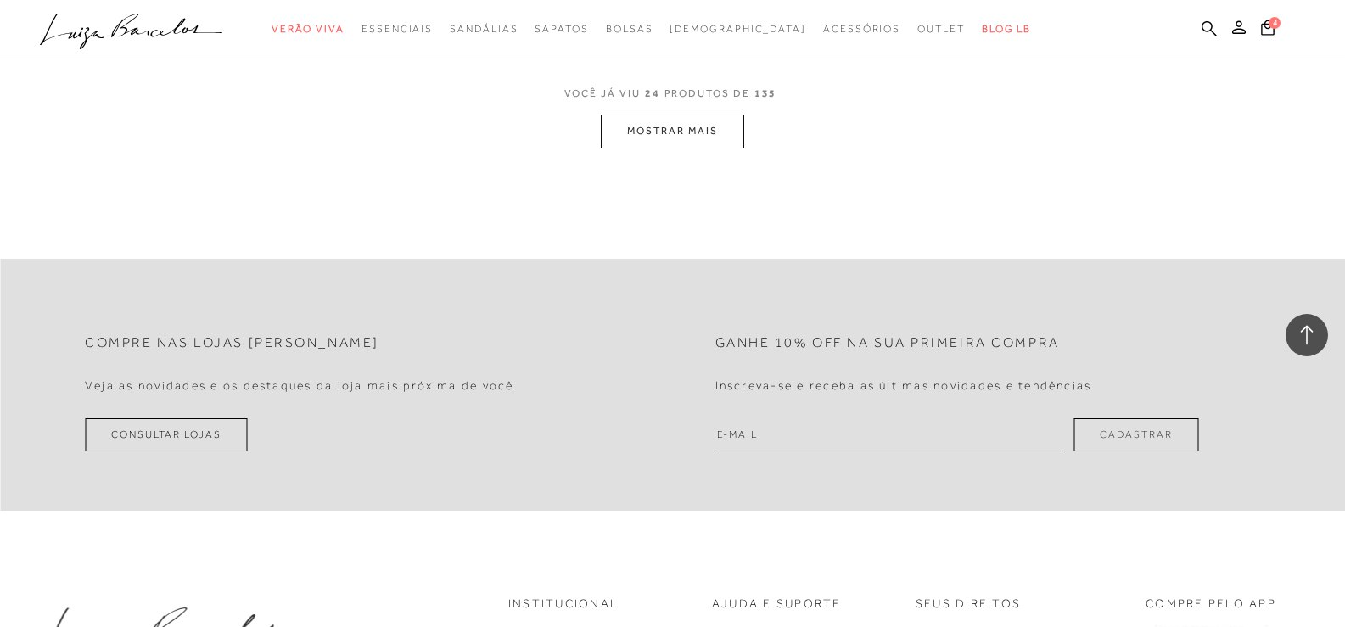
click at [663, 137] on button "MOSTRAR MAIS" at bounding box center [672, 131] width 143 height 33
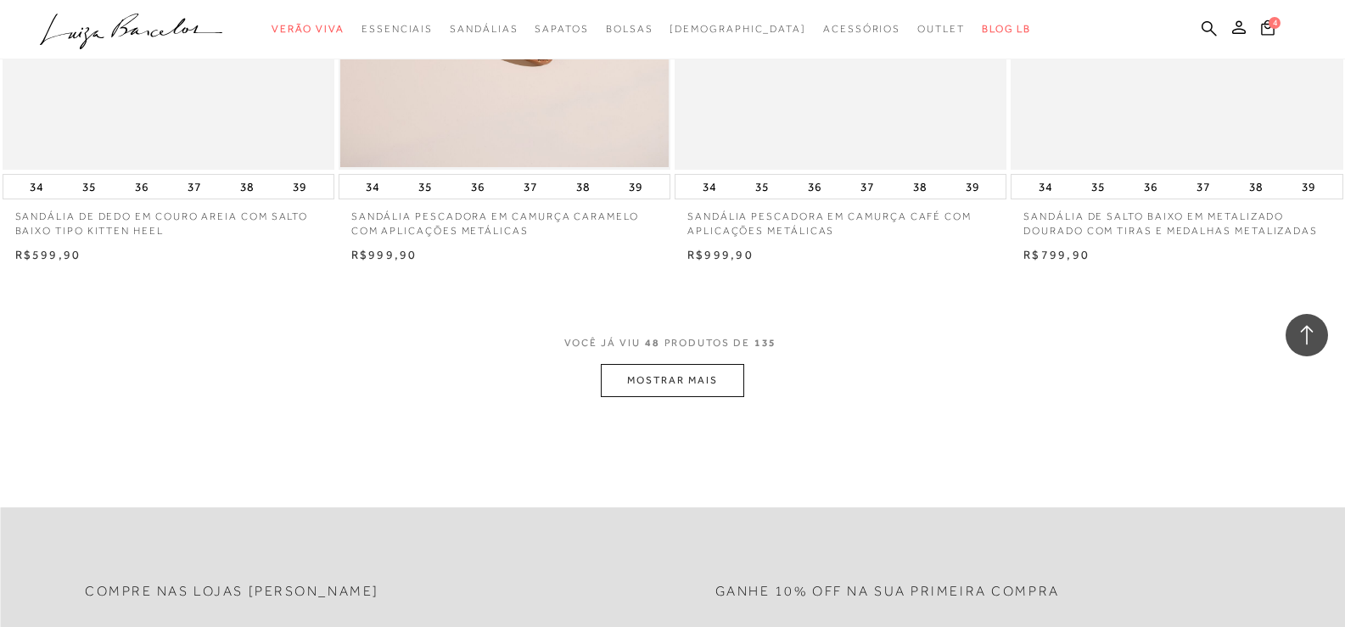
scroll to position [7290, 0]
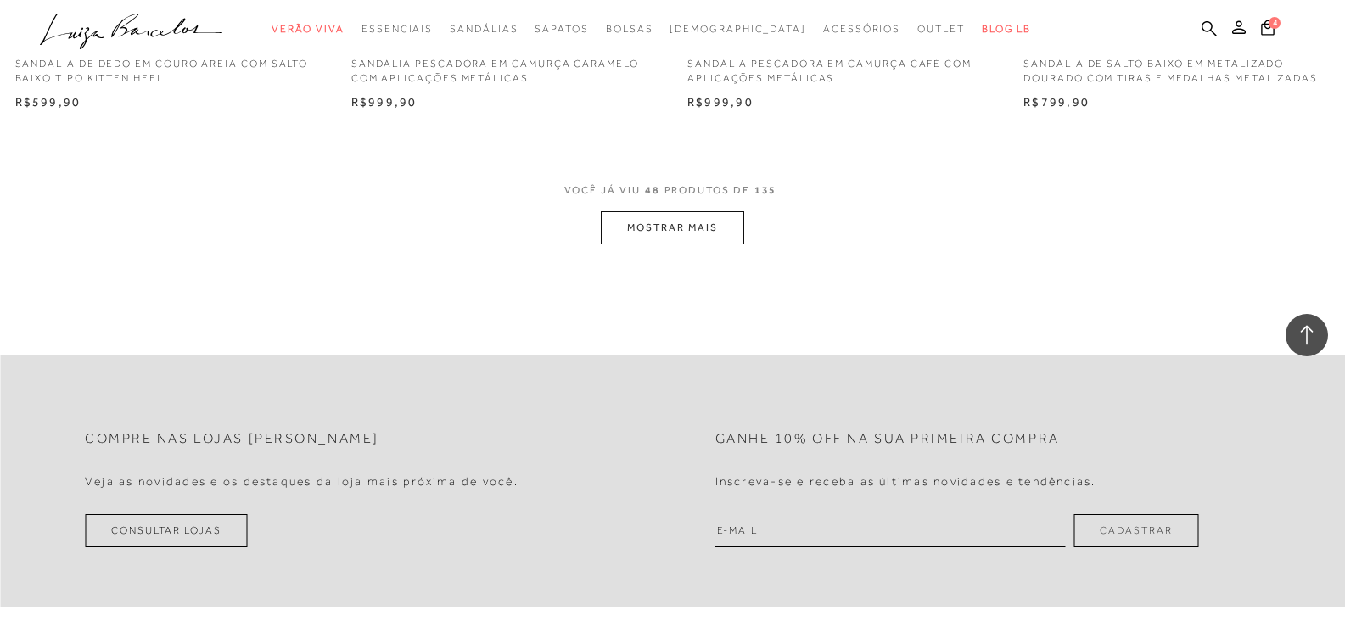
click at [696, 228] on button "MOSTRAR MAIS" at bounding box center [672, 227] width 143 height 33
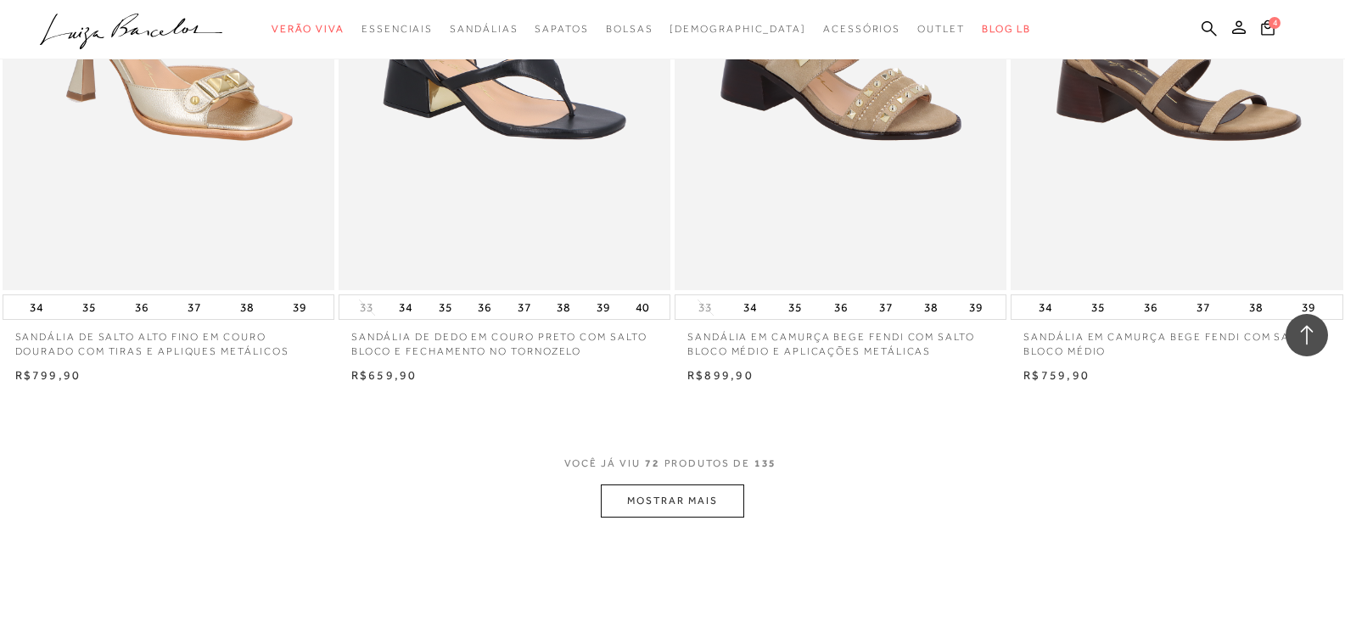
scroll to position [10887, 0]
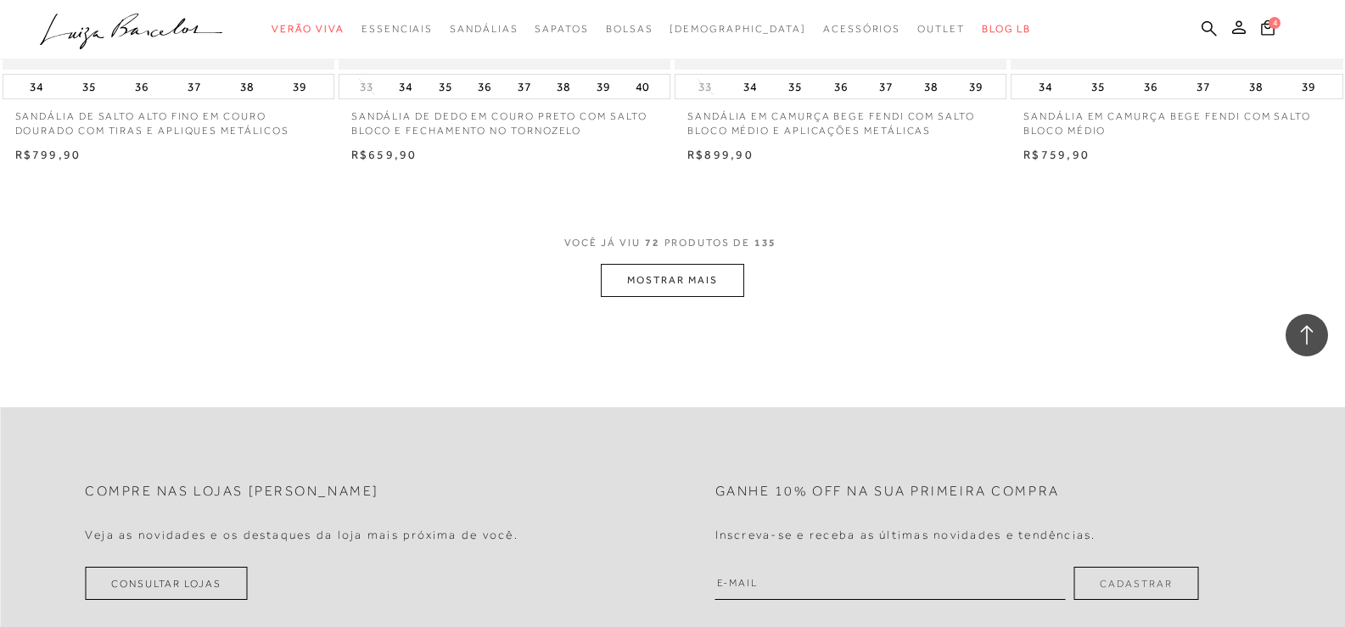
click at [672, 281] on button "MOSTRAR MAIS" at bounding box center [672, 280] width 143 height 33
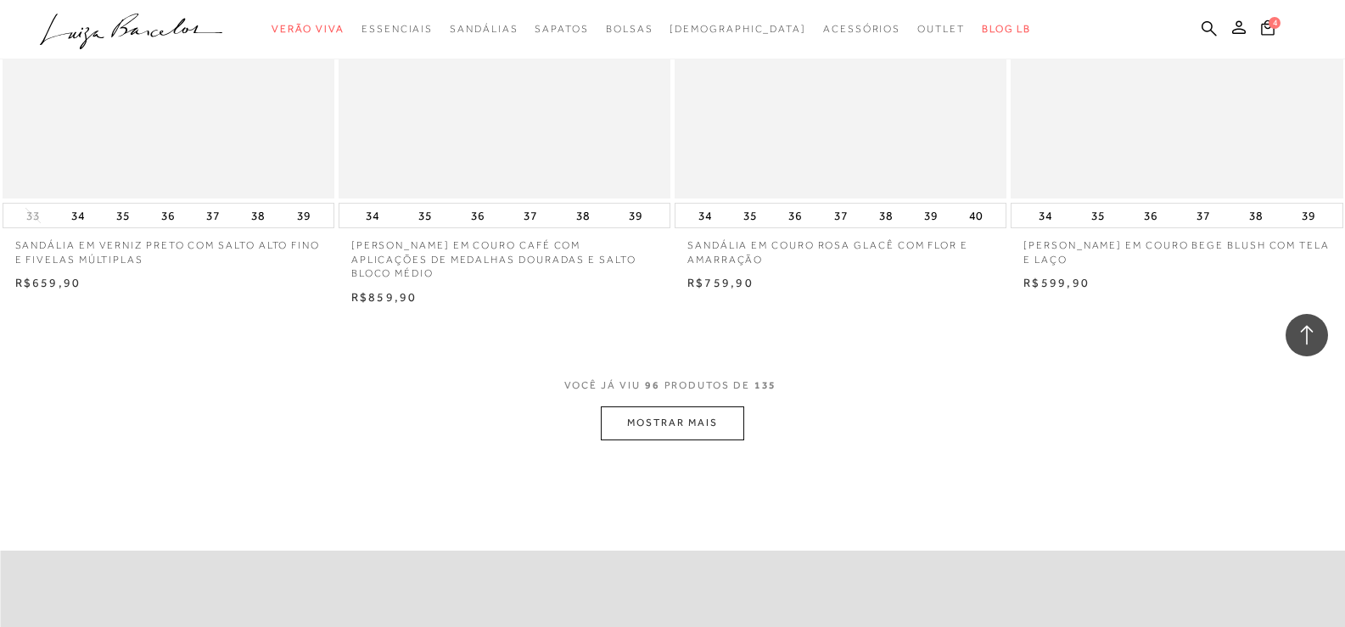
scroll to position [14630, 0]
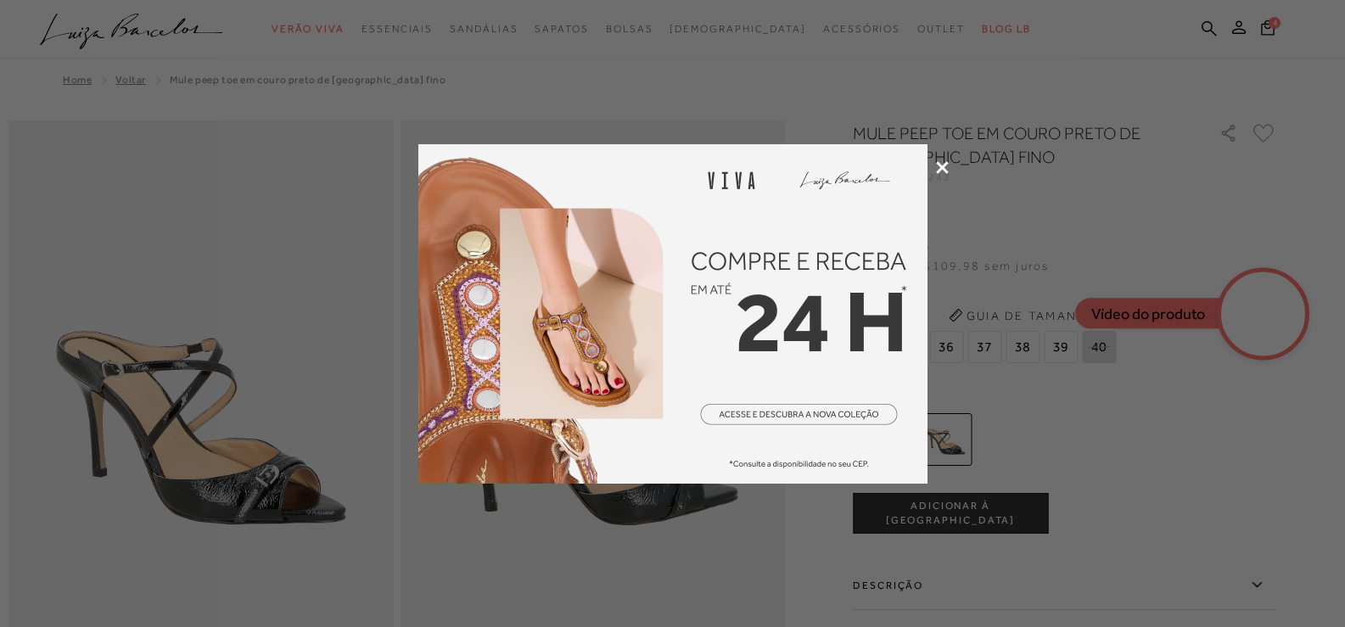
click at [939, 171] on icon at bounding box center [942, 167] width 13 height 13
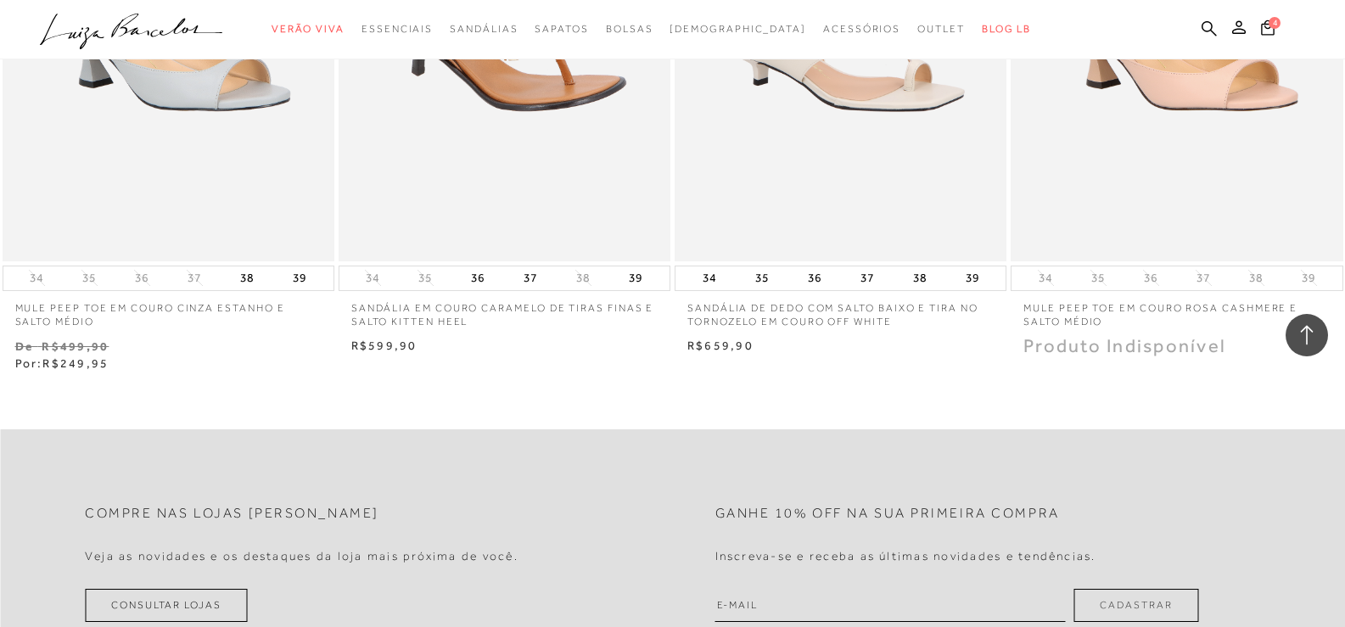
scroll to position [27467, 0]
